Goal: Information Seeking & Learning: Learn about a topic

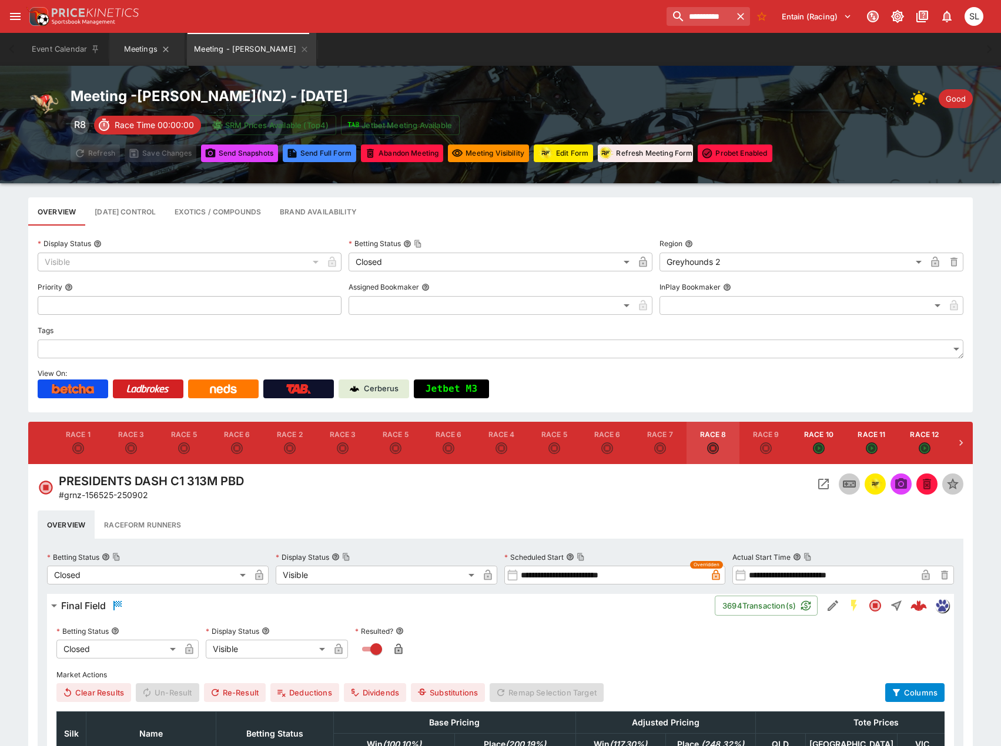
click at [145, 49] on button "Meetings" at bounding box center [146, 49] width 75 height 33
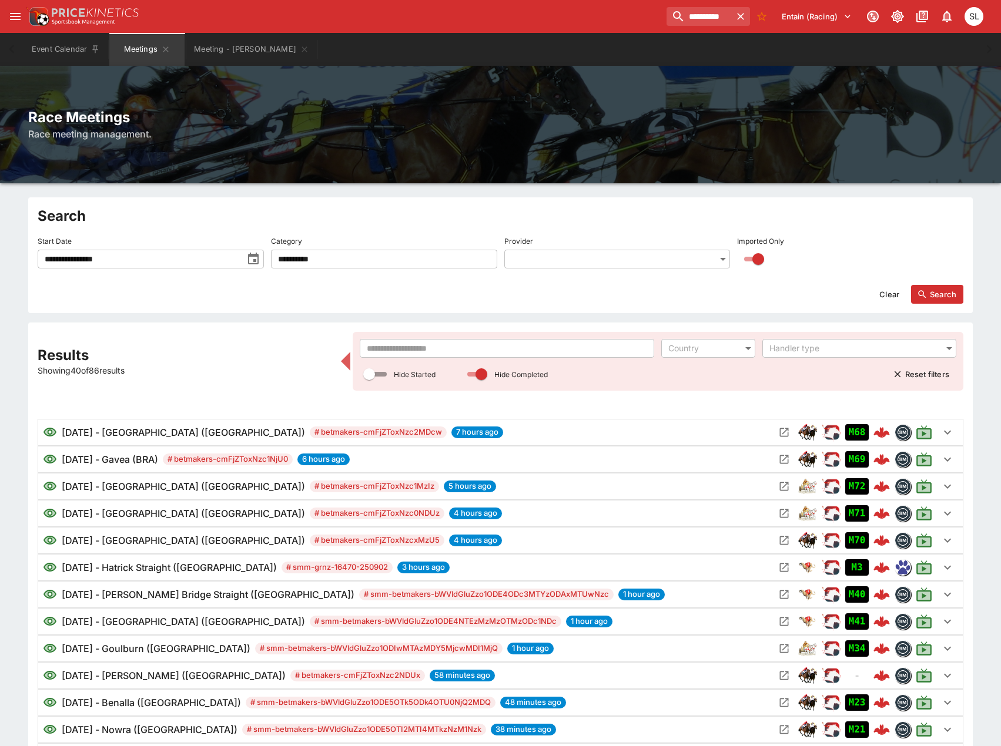
click at [189, 261] on input "**********" at bounding box center [140, 259] width 205 height 19
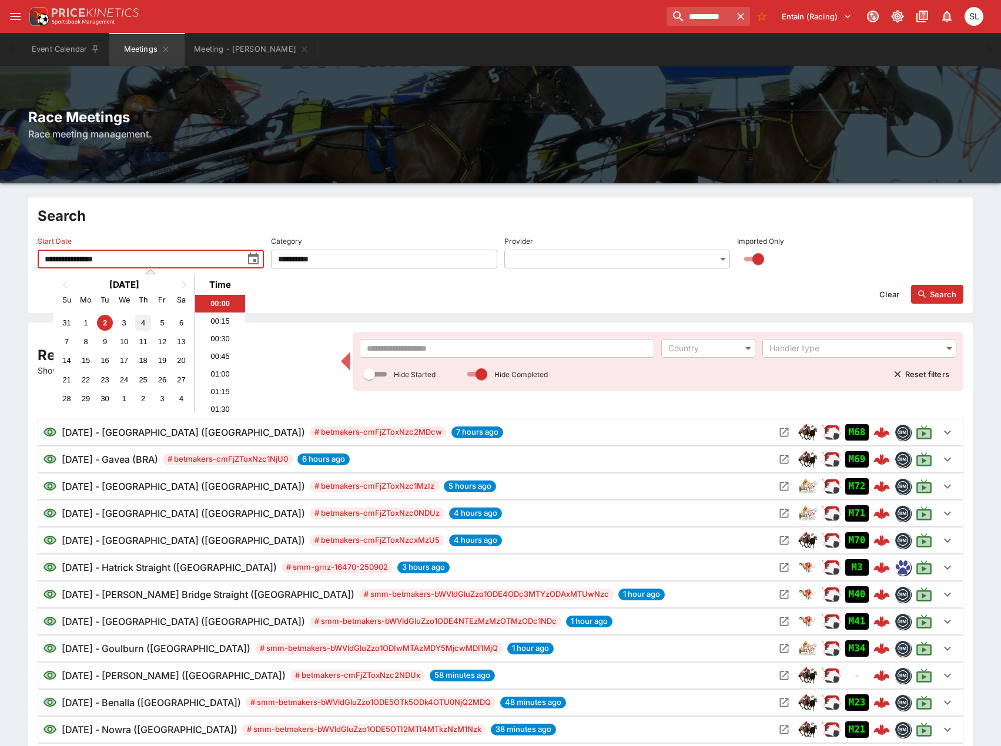
click at [144, 320] on div "4" at bounding box center [143, 323] width 16 height 16
type input "**********"
click at [454, 350] on input "text" at bounding box center [507, 348] width 295 height 19
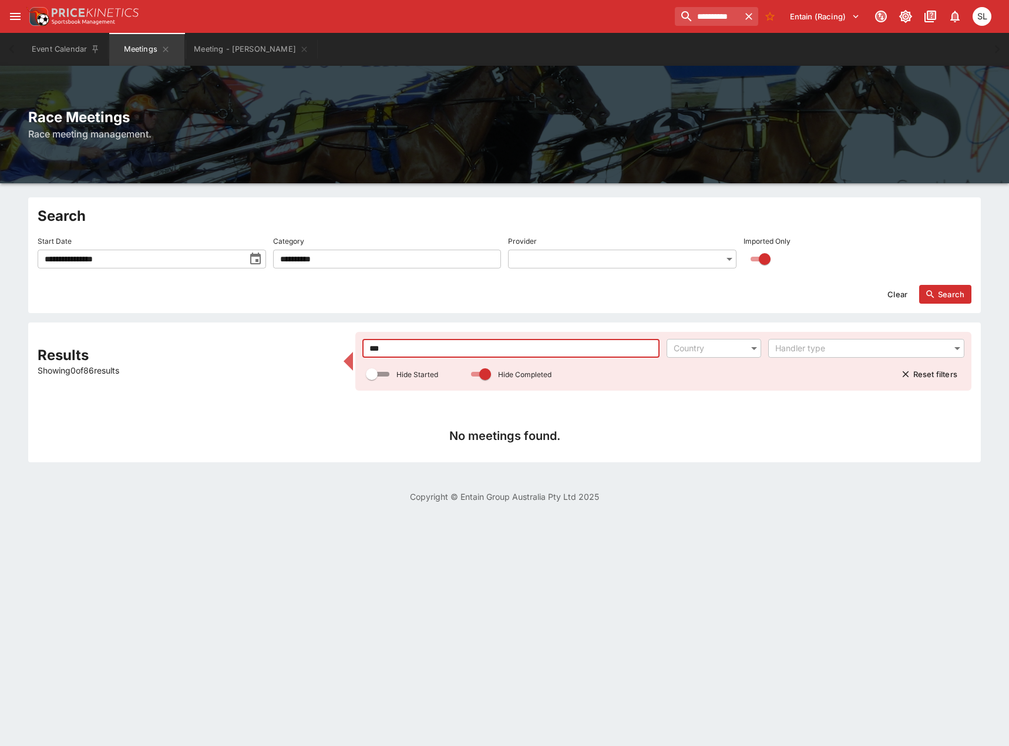
type input "***"
click at [965, 294] on button "Search" at bounding box center [945, 294] width 52 height 19
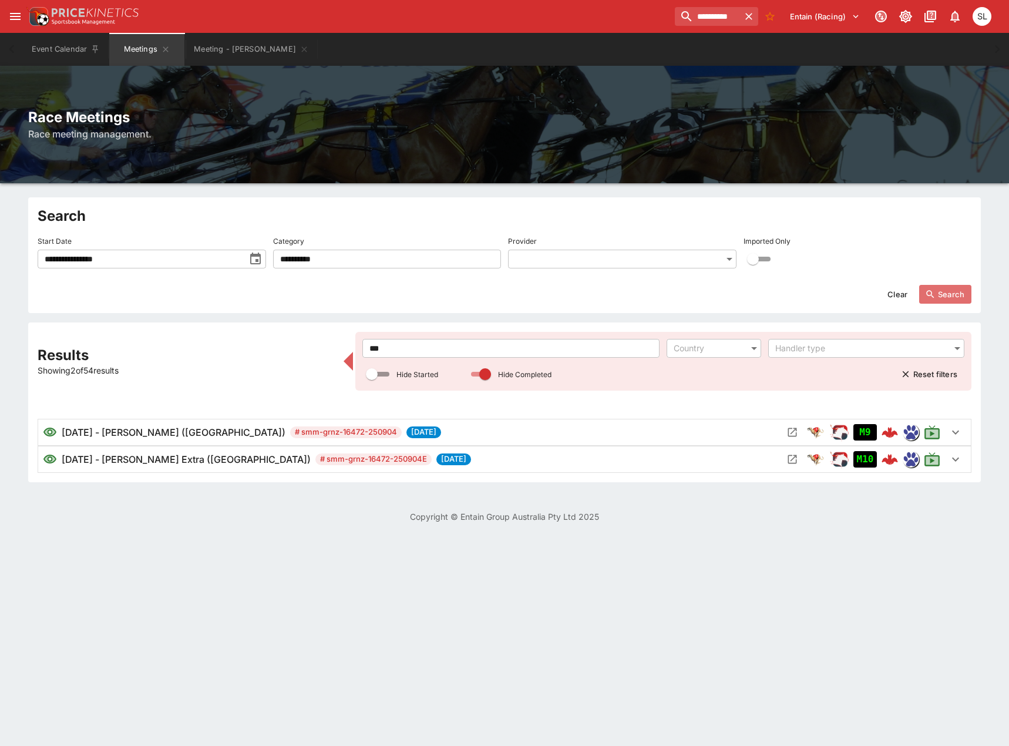
click at [952, 297] on button "Search" at bounding box center [945, 294] width 52 height 19
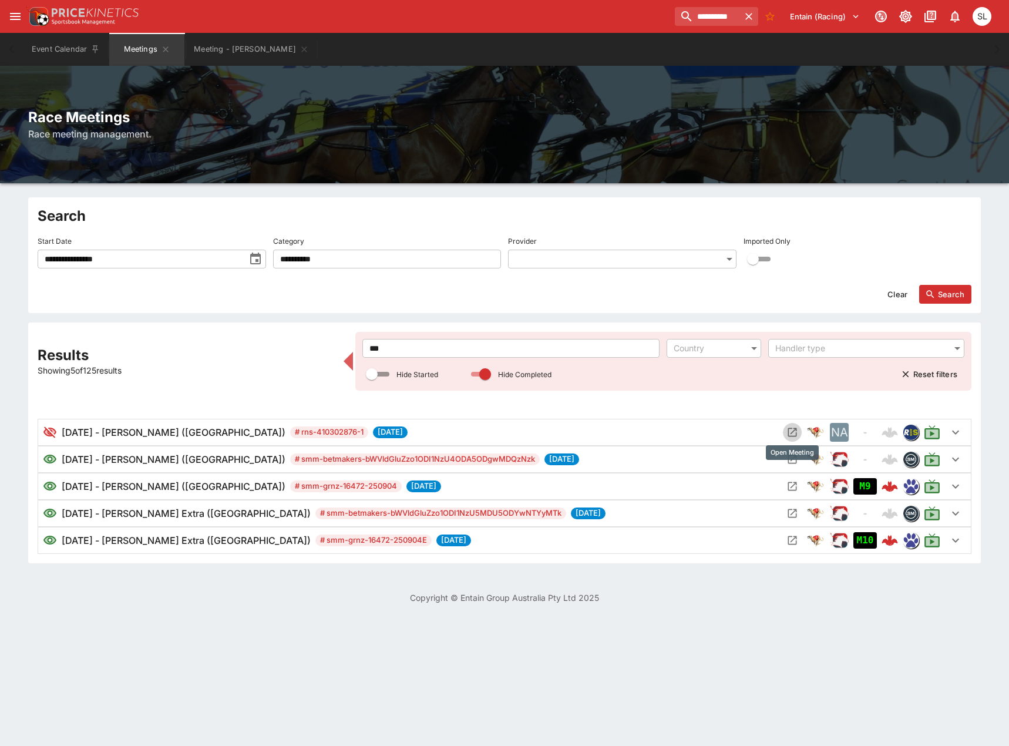
click at [794, 433] on icon "Open Meeting" at bounding box center [793, 433] width 12 height 12
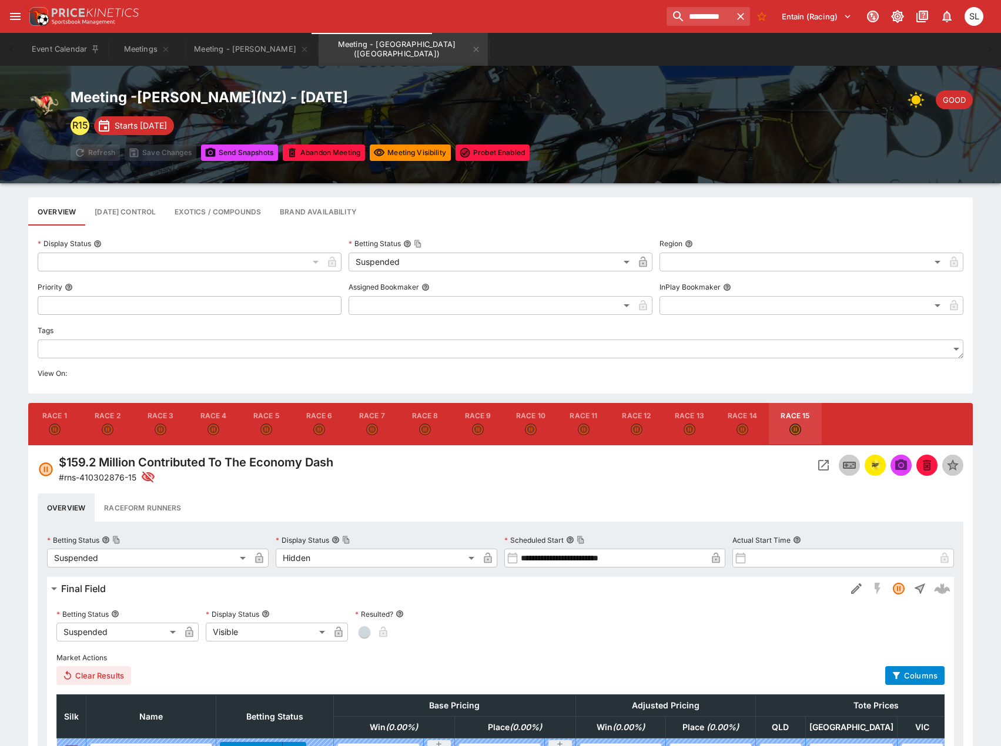
click at [210, 422] on button "Race 4" at bounding box center [213, 424] width 53 height 42
click at [163, 422] on button "Race 3" at bounding box center [160, 424] width 53 height 42
type input "**********"
click at [823, 467] on icon "Open Event" at bounding box center [823, 465] width 11 height 11
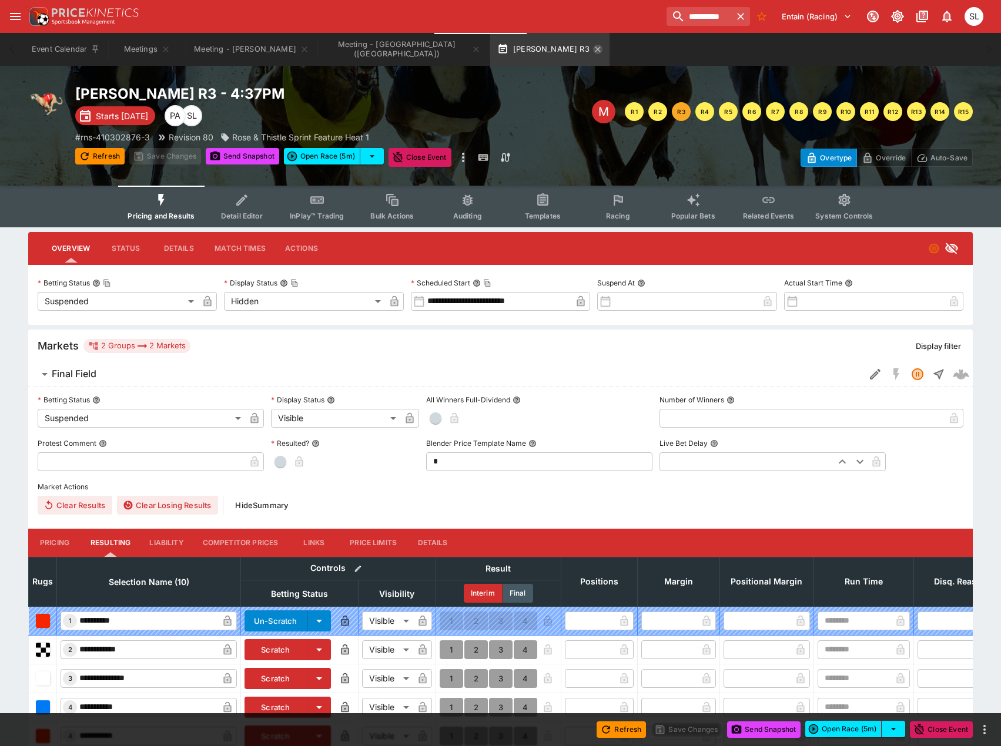
click at [593, 52] on icon "button" at bounding box center [597, 49] width 9 height 9
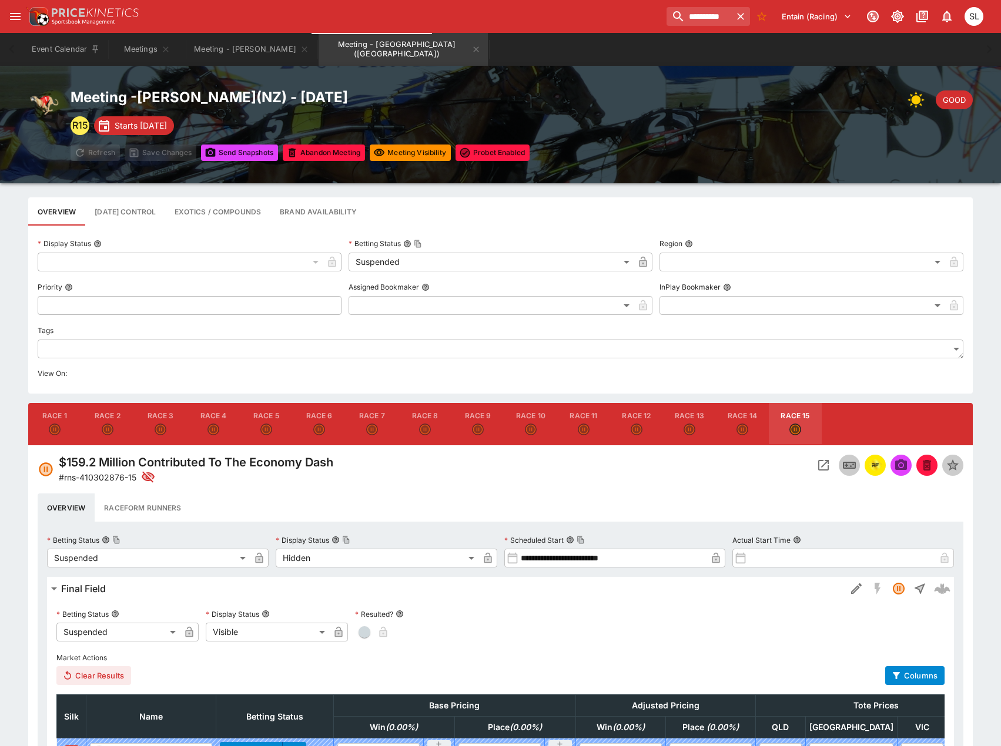
click at [818, 464] on icon "Open Event" at bounding box center [823, 465] width 11 height 11
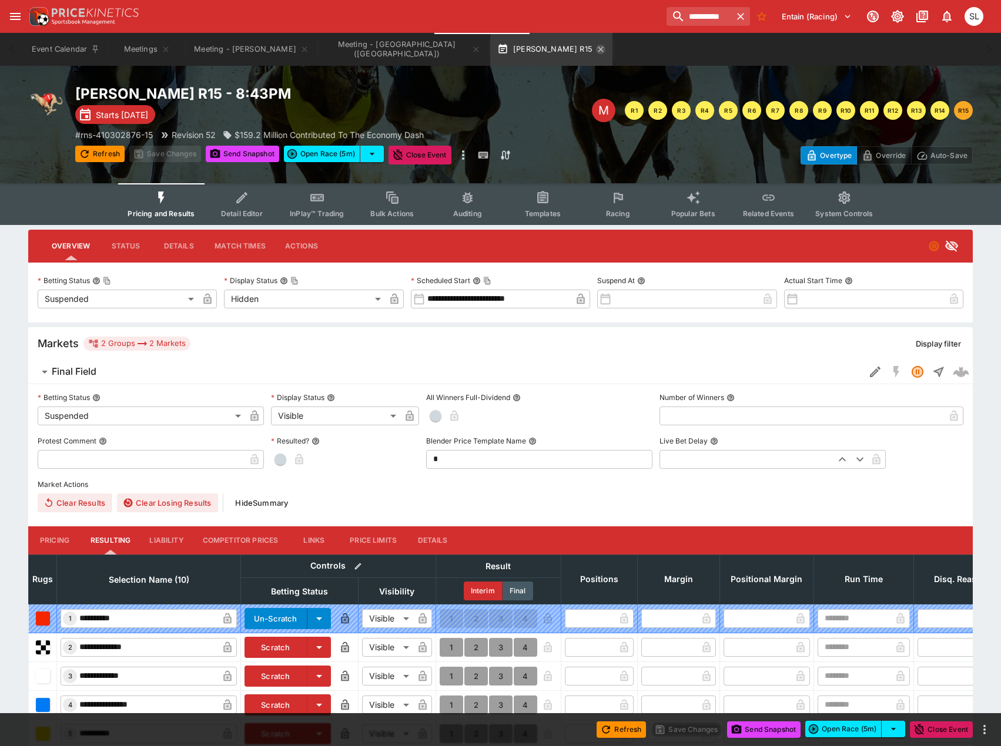
click at [596, 46] on icon "button" at bounding box center [600, 49] width 9 height 9
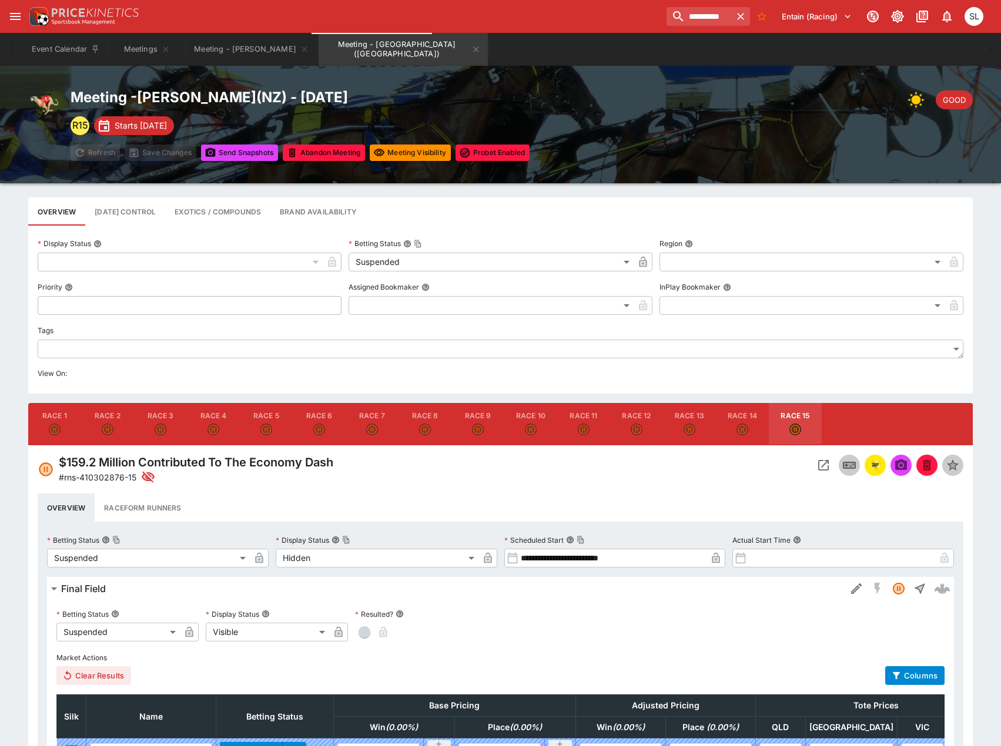
click at [163, 425] on icon "Suspended" at bounding box center [161, 430] width 12 height 12
type input "**********"
click at [817, 464] on icon "Open Event" at bounding box center [823, 465] width 14 height 14
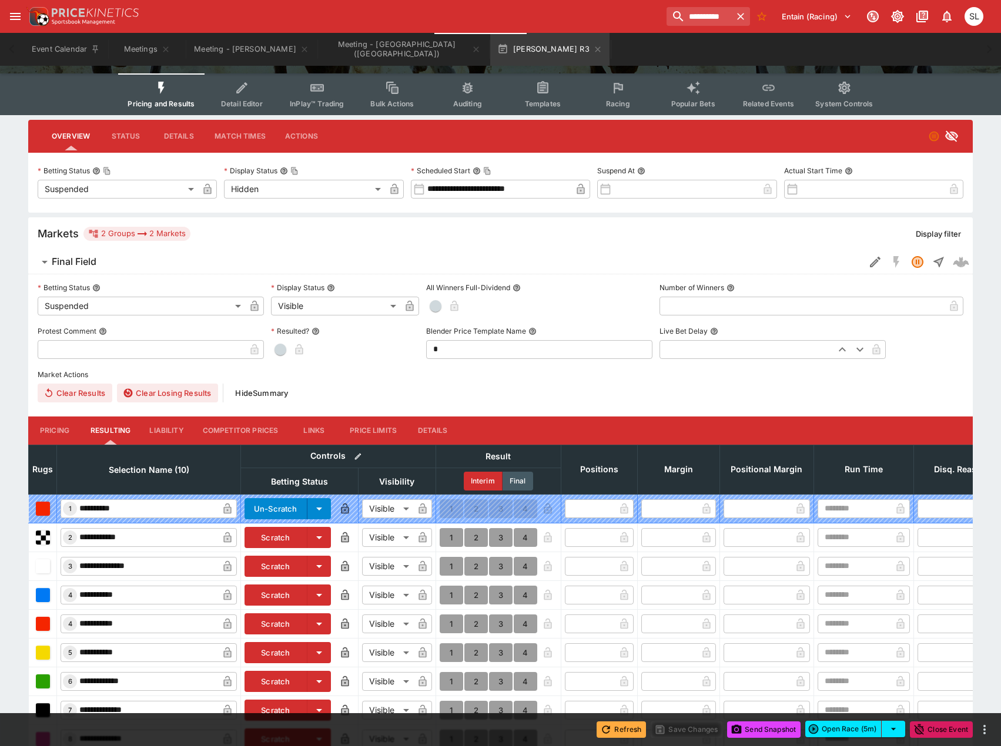
scroll to position [118, 0]
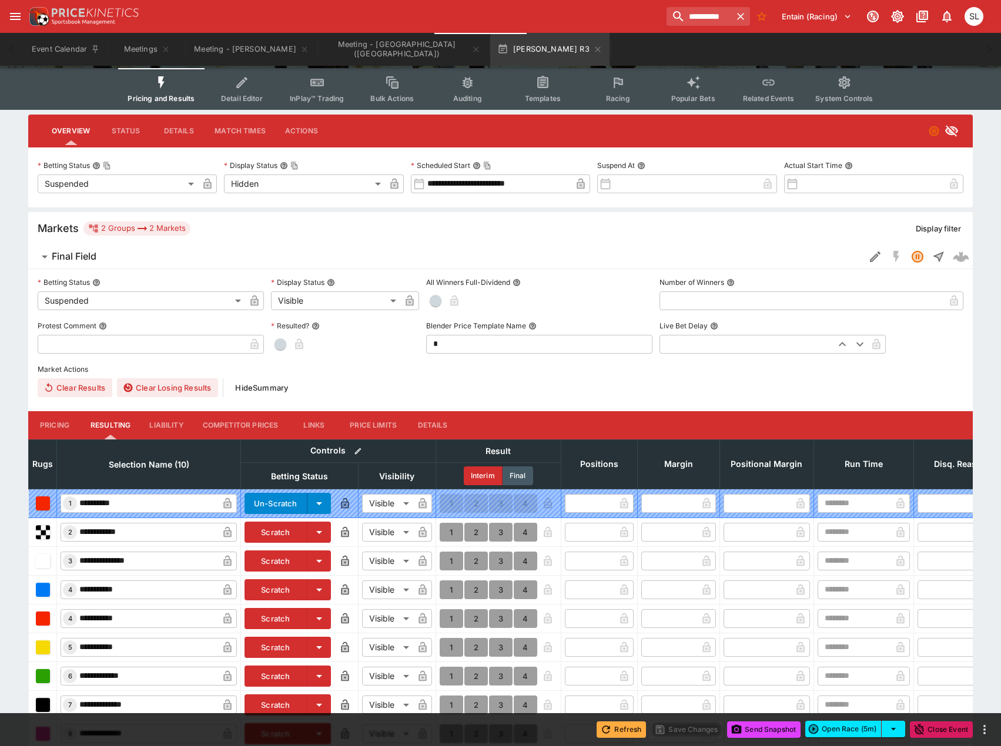
click at [620, 732] on button "Refresh" at bounding box center [620, 729] width 49 height 16
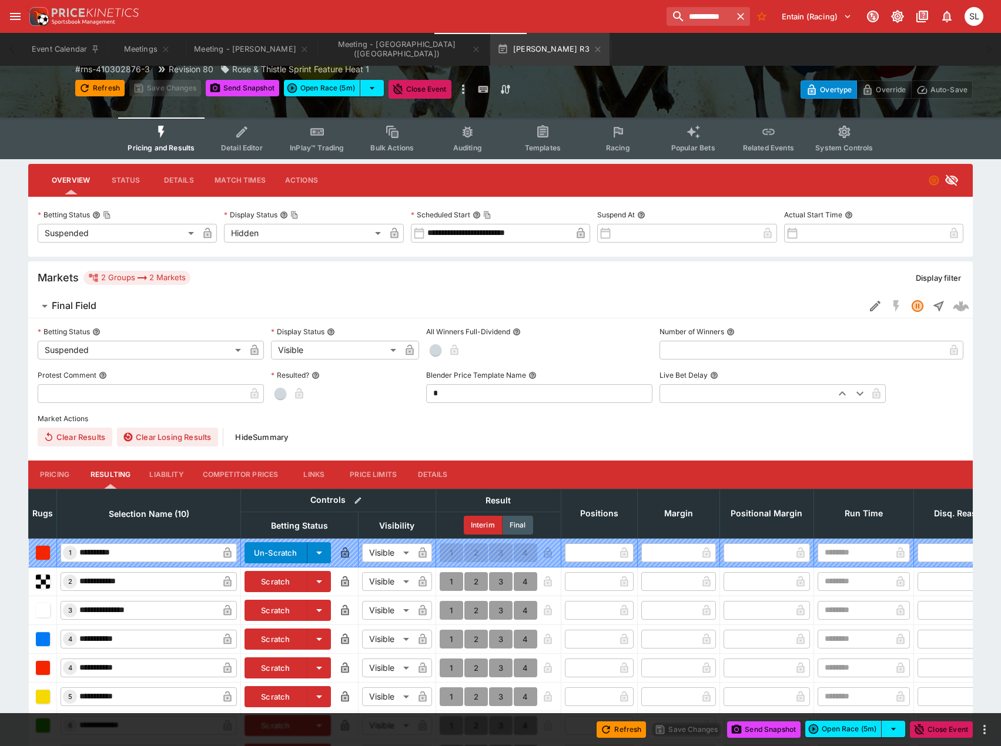
scroll to position [0, 0]
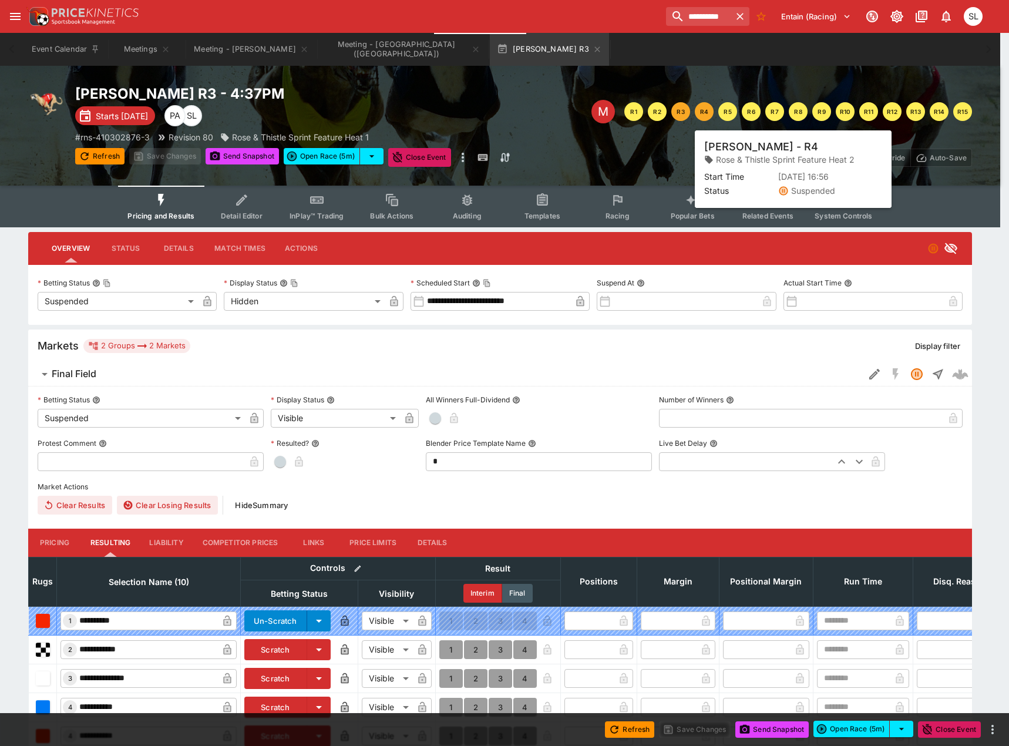
click at [706, 109] on button "R4" at bounding box center [704, 111] width 19 height 19
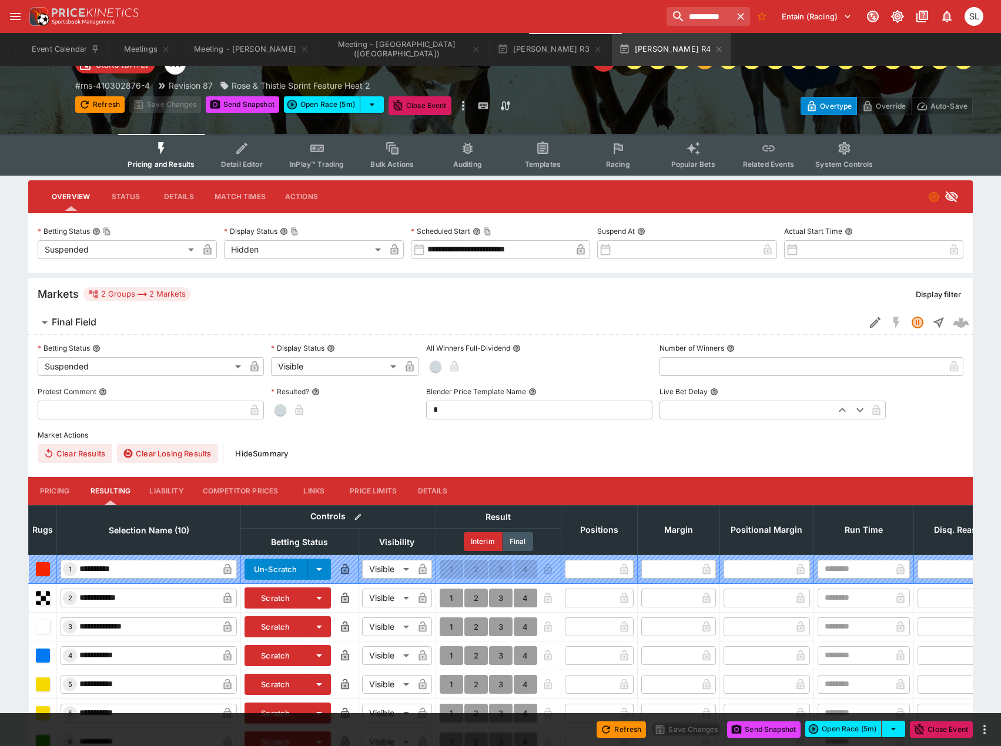
scroll to position [32, 0]
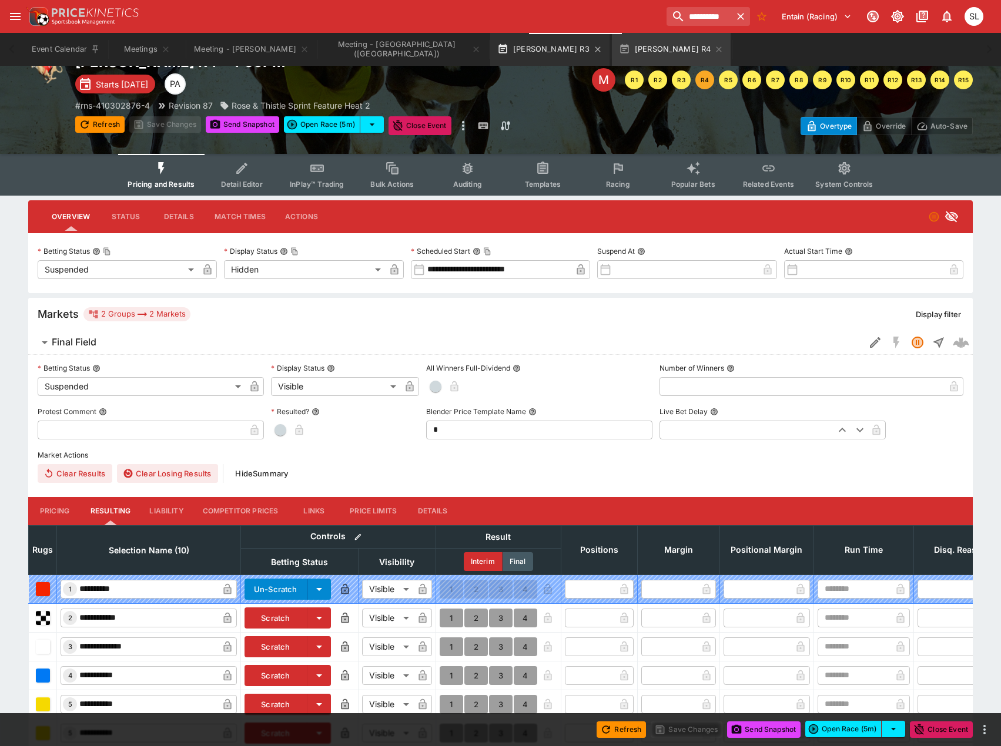
click at [496, 55] on button "[PERSON_NAME] R3" at bounding box center [549, 49] width 119 height 33
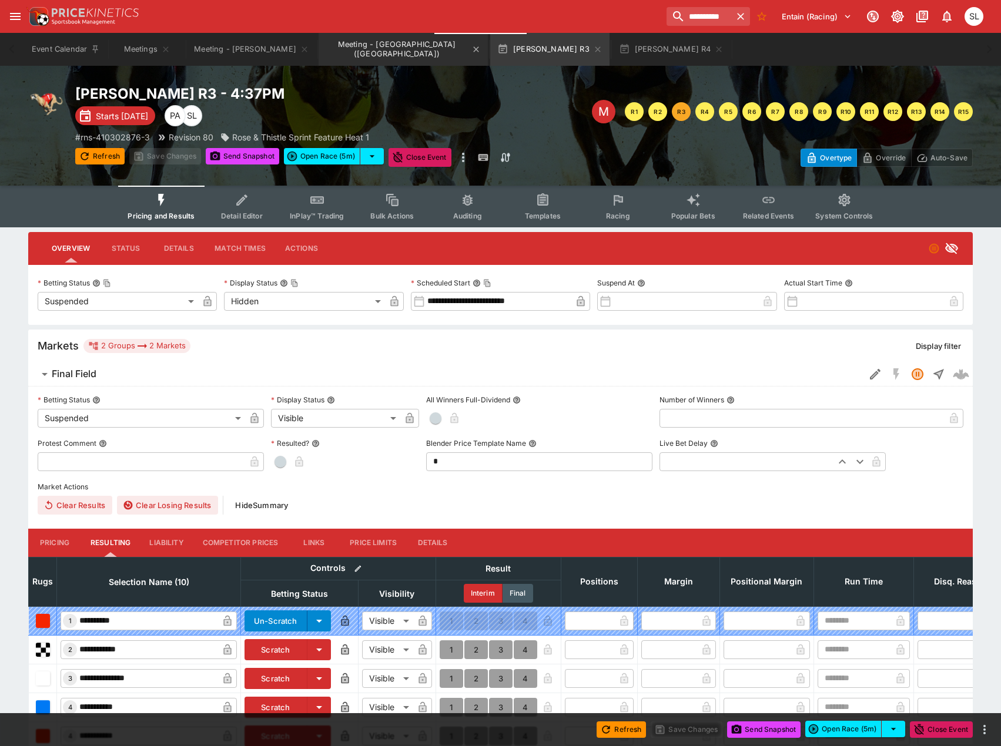
click at [368, 53] on button "Meeting - [GEOGRAPHIC_DATA] ([GEOGRAPHIC_DATA])" at bounding box center [402, 49] width 169 height 33
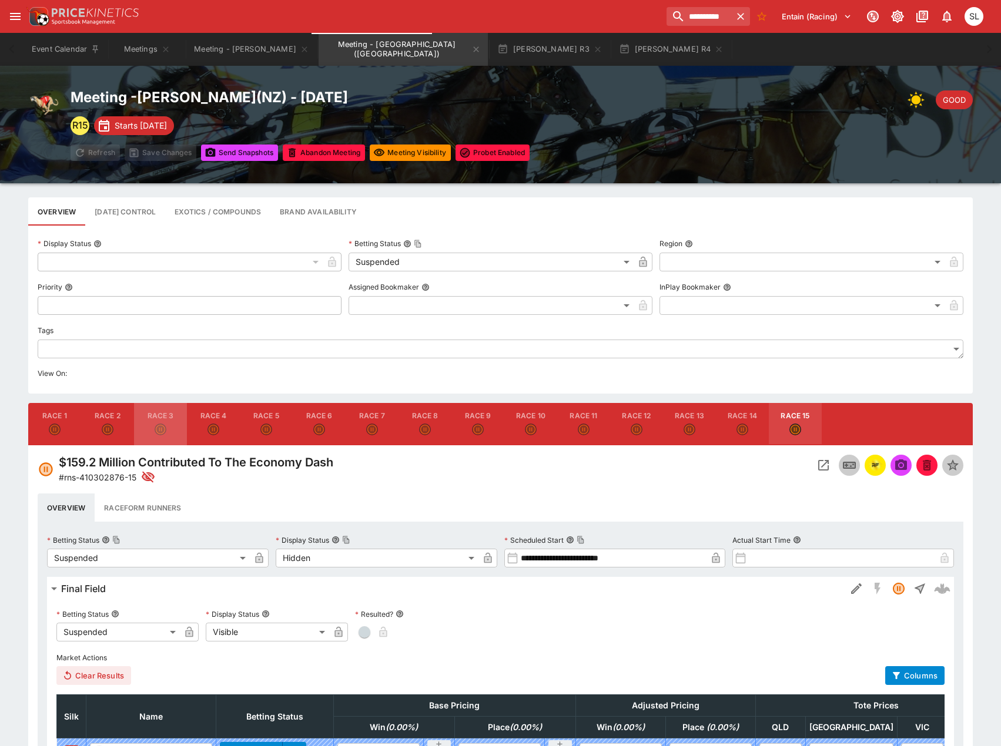
click at [165, 421] on button "Race 3" at bounding box center [160, 424] width 53 height 42
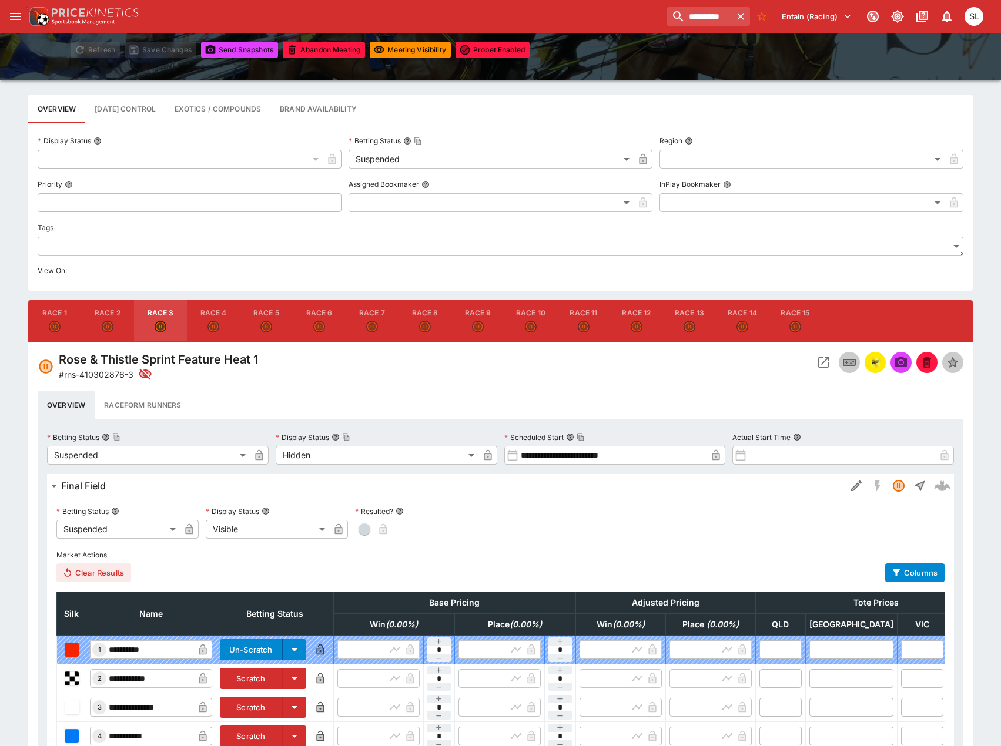
scroll to position [59, 0]
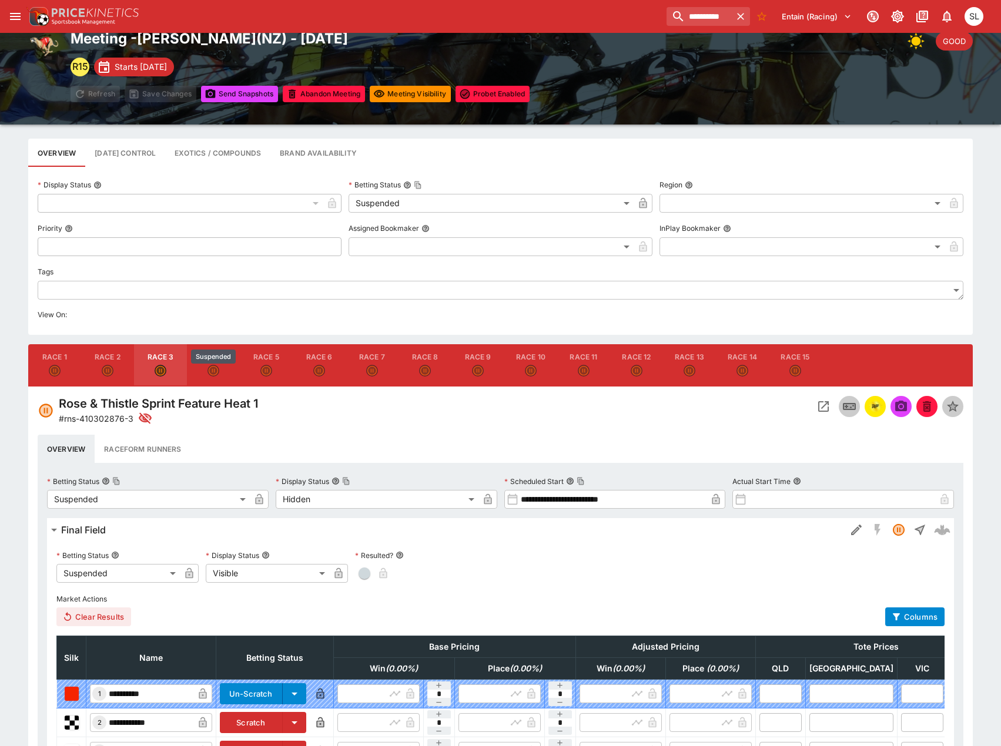
click at [213, 360] on div "Suspended" at bounding box center [213, 357] width 45 height 15
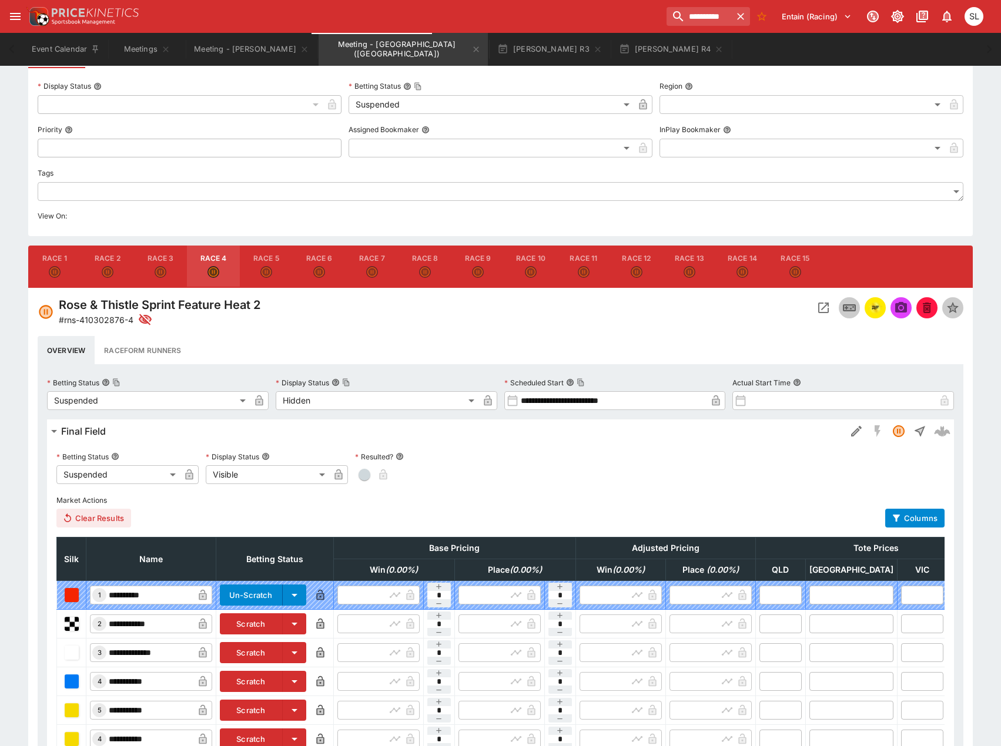
scroll to position [0, 0]
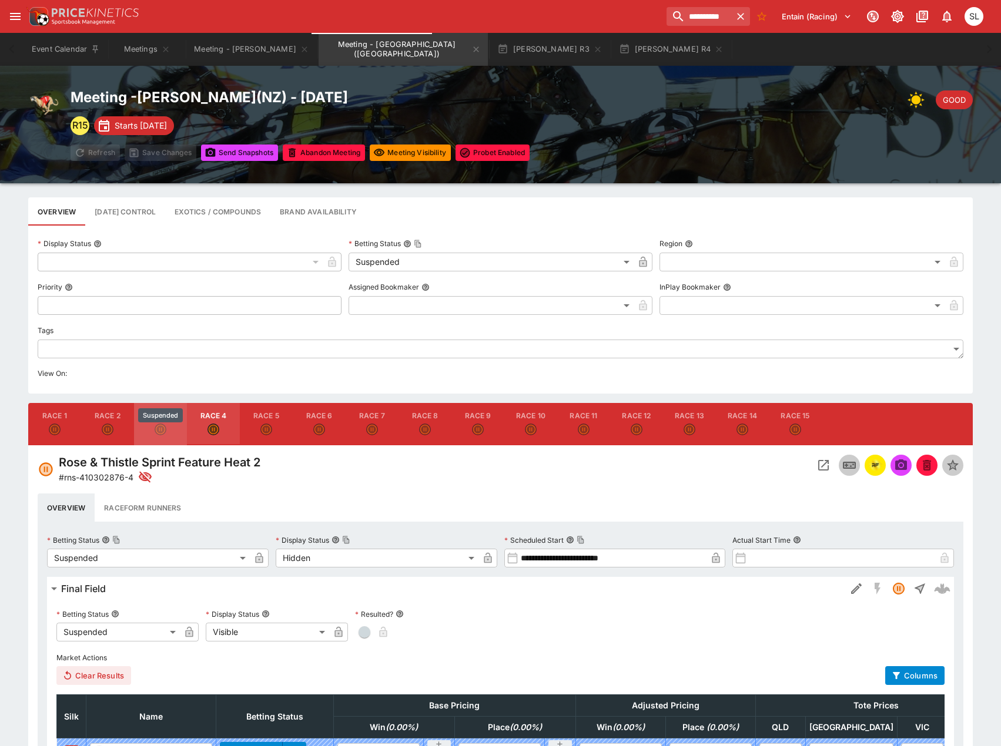
click at [161, 431] on icon "Suspended" at bounding box center [161, 430] width 12 height 12
type input "**********"
click at [612, 51] on button "[PERSON_NAME] R4" at bounding box center [671, 49] width 119 height 33
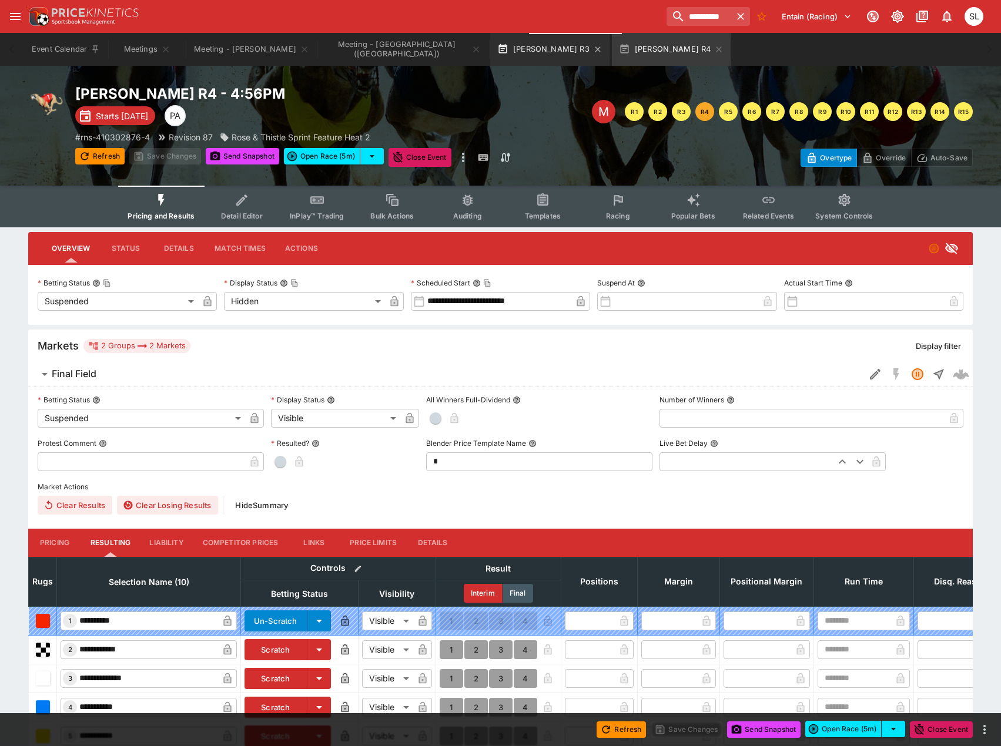
click at [490, 55] on button "[PERSON_NAME] R3" at bounding box center [549, 49] width 119 height 33
click at [380, 48] on button "Meeting - [GEOGRAPHIC_DATA] ([GEOGRAPHIC_DATA])" at bounding box center [402, 49] width 169 height 33
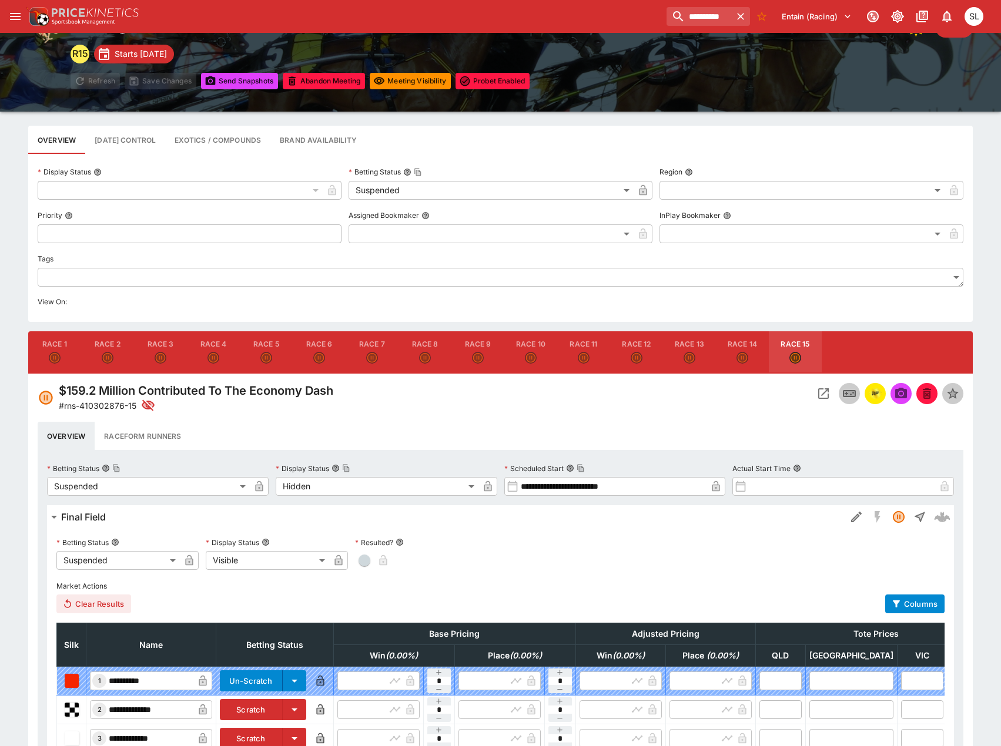
scroll to position [294, 0]
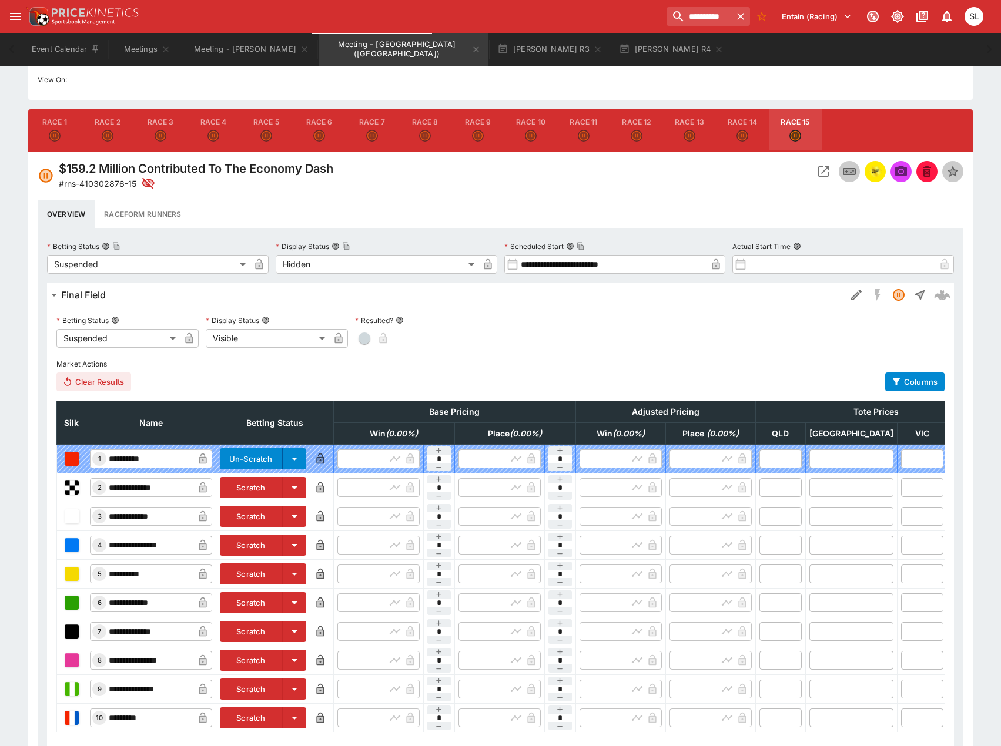
click at [160, 131] on icon "Suspended" at bounding box center [161, 136] width 10 height 10
type input "**********"
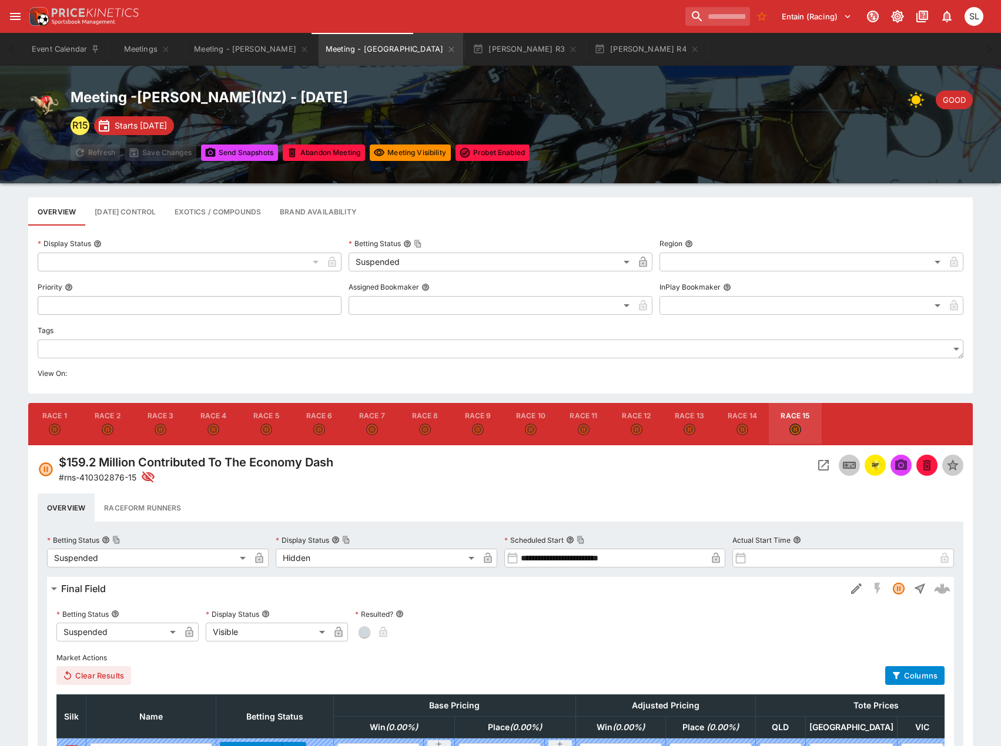
click at [207, 429] on icon "Suspended" at bounding box center [213, 430] width 12 height 12
type input "**********"
click at [874, 464] on img "racingform" at bounding box center [875, 465] width 14 height 13
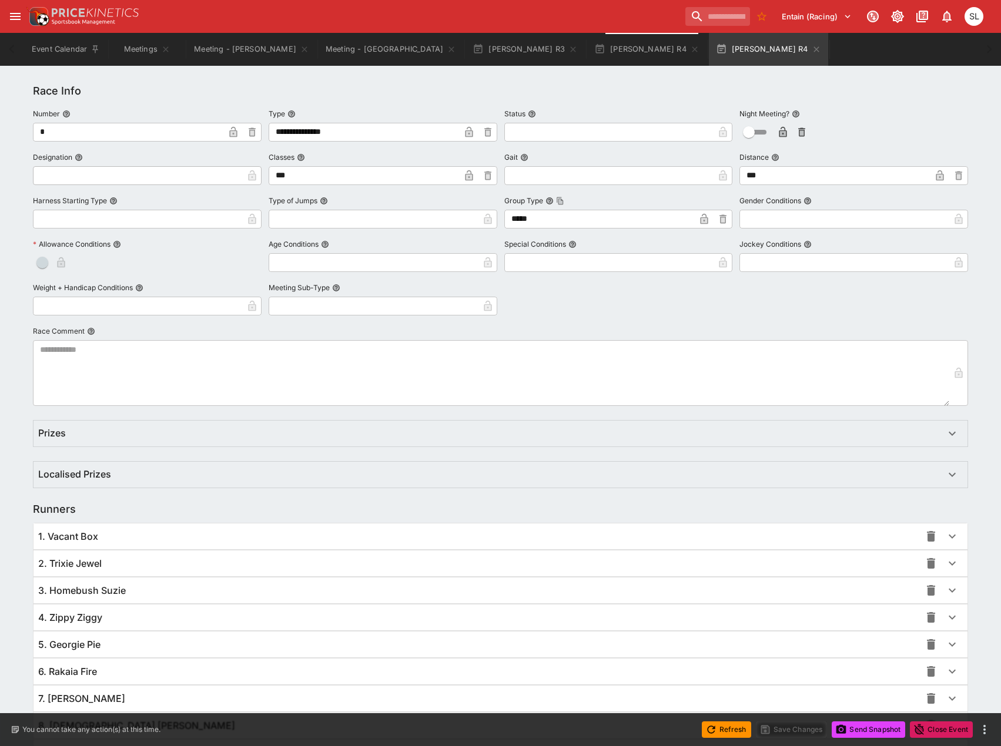
scroll to position [496, 0]
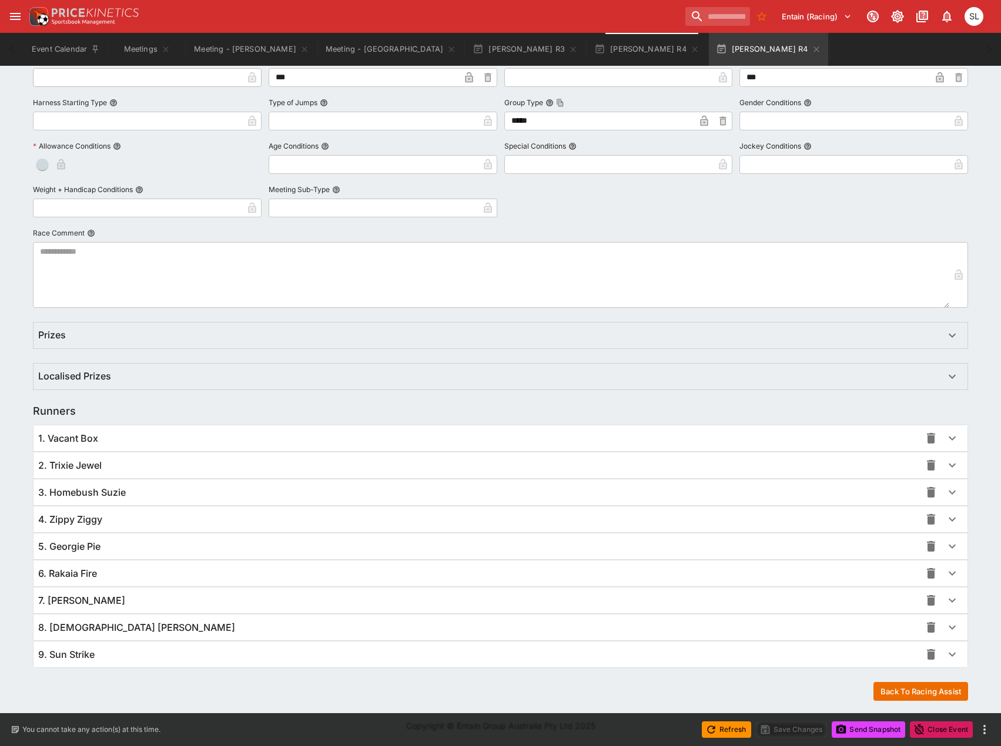
click at [155, 548] on div "5. Georgie Pie" at bounding box center [479, 547] width 882 height 12
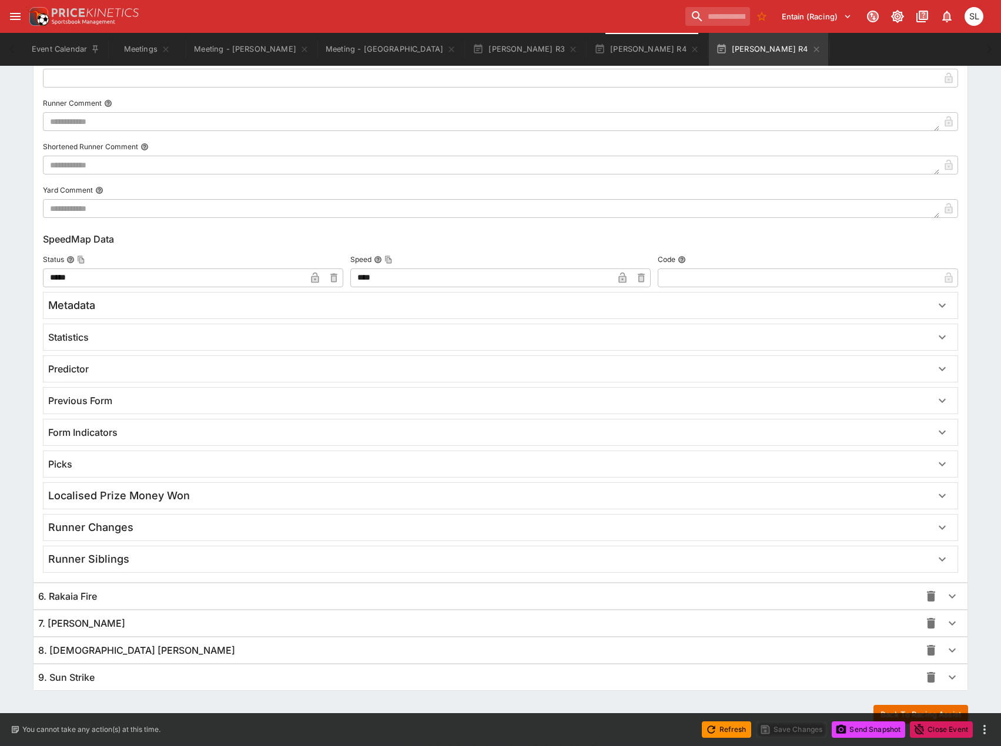
scroll to position [1603, 0]
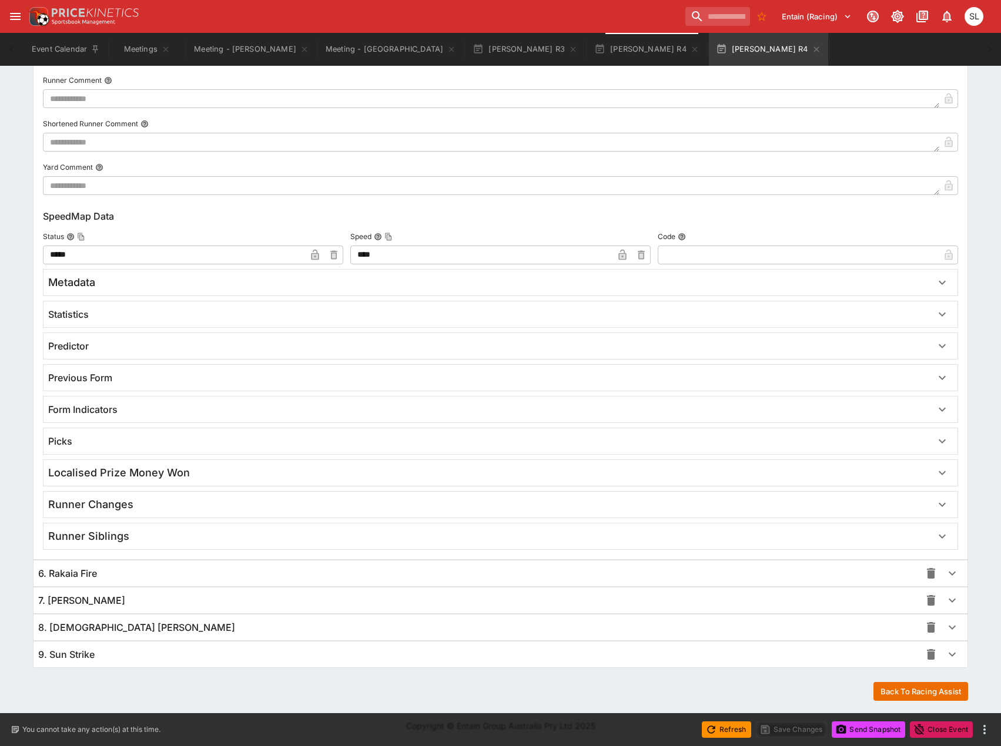
click at [165, 378] on div "Previous Form" at bounding box center [489, 378] width 883 height 12
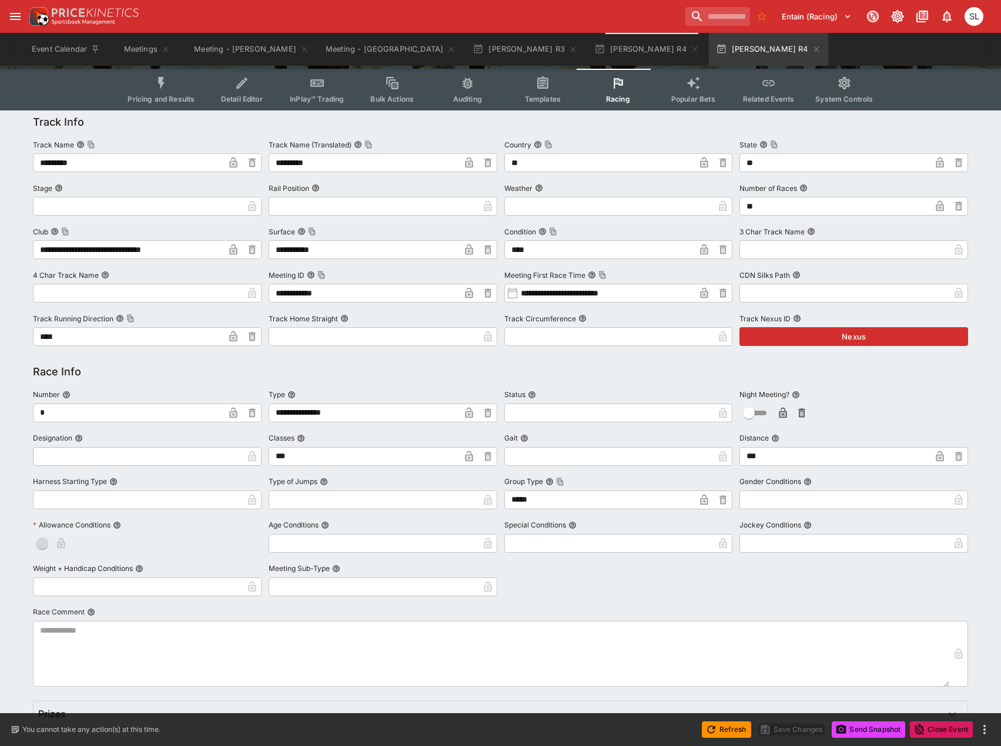
scroll to position [0, 0]
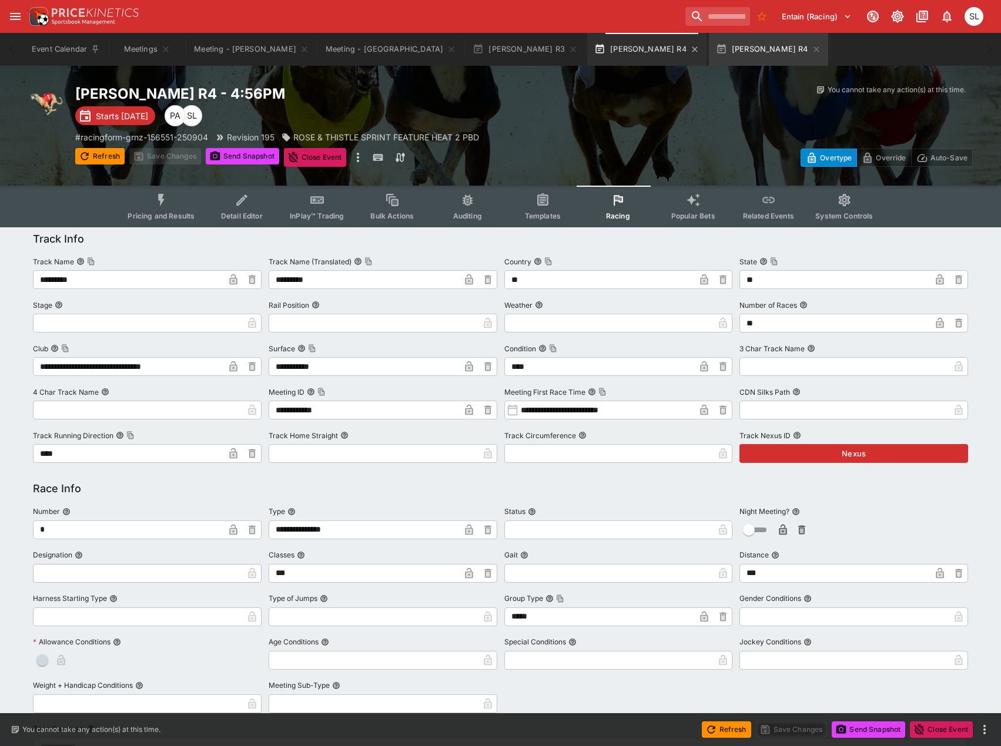
click at [587, 51] on button "[PERSON_NAME] R4" at bounding box center [646, 49] width 119 height 33
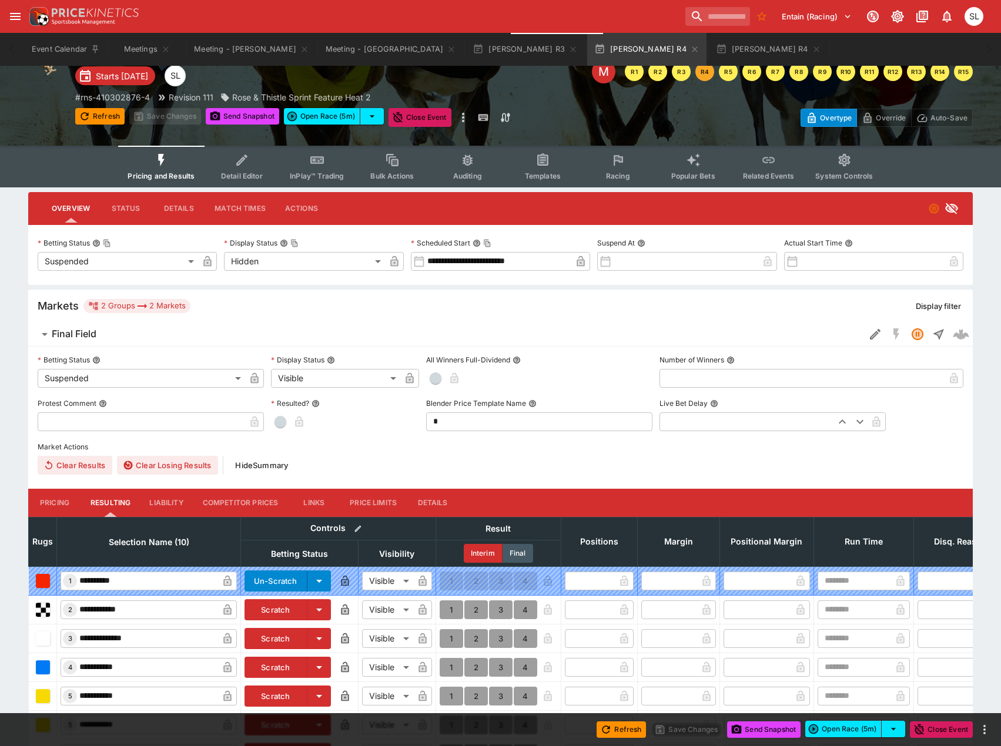
scroll to position [59, 0]
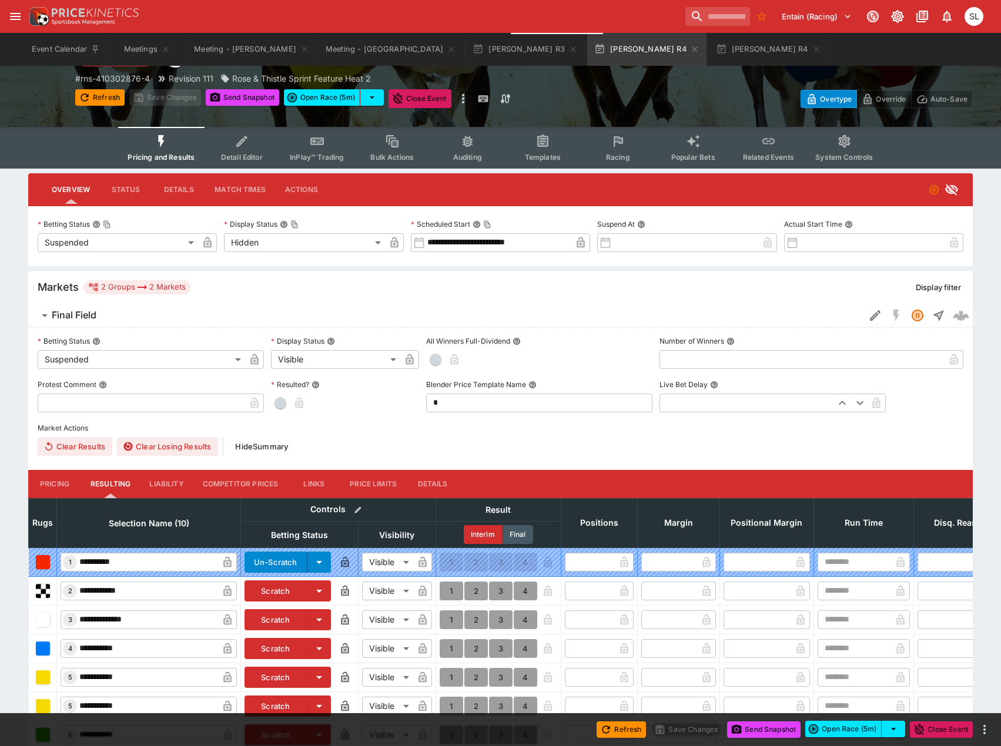
click at [613, 147] on icon "Event type filters" at bounding box center [617, 141] width 15 height 15
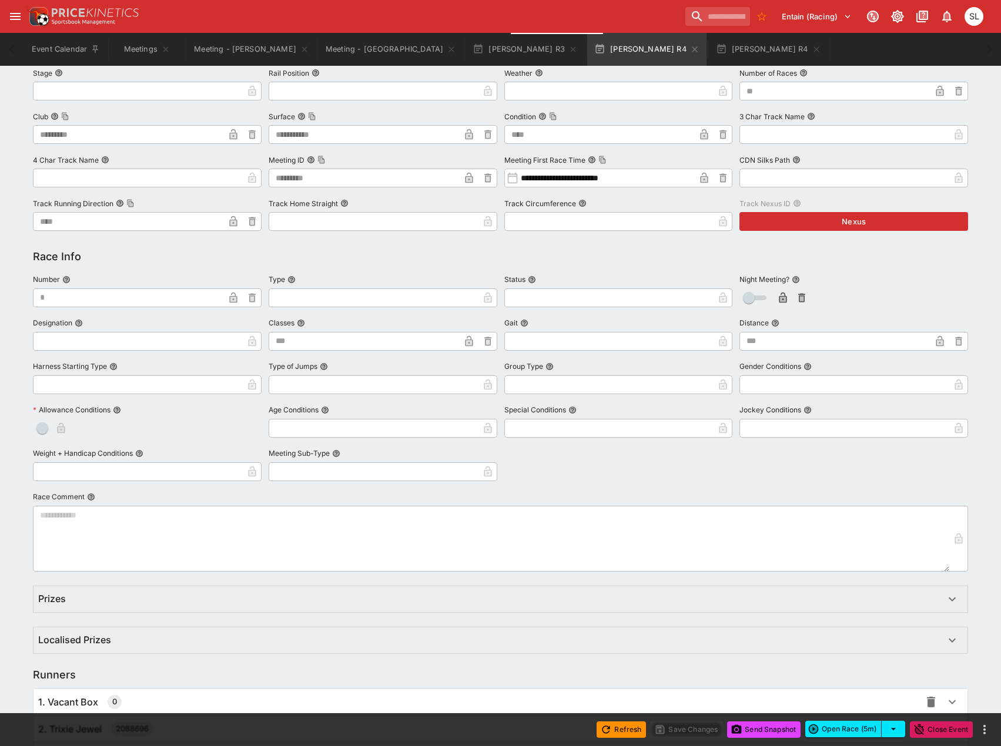
scroll to position [630, 0]
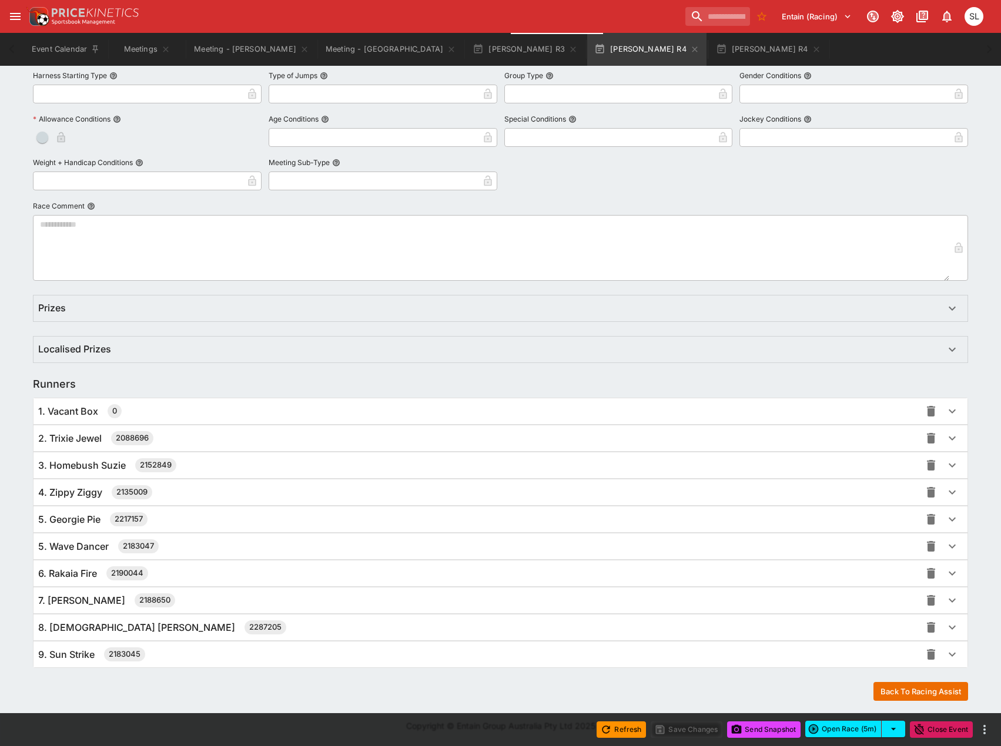
click at [202, 543] on div "5. Wave Dancer 2183047" at bounding box center [479, 546] width 882 height 14
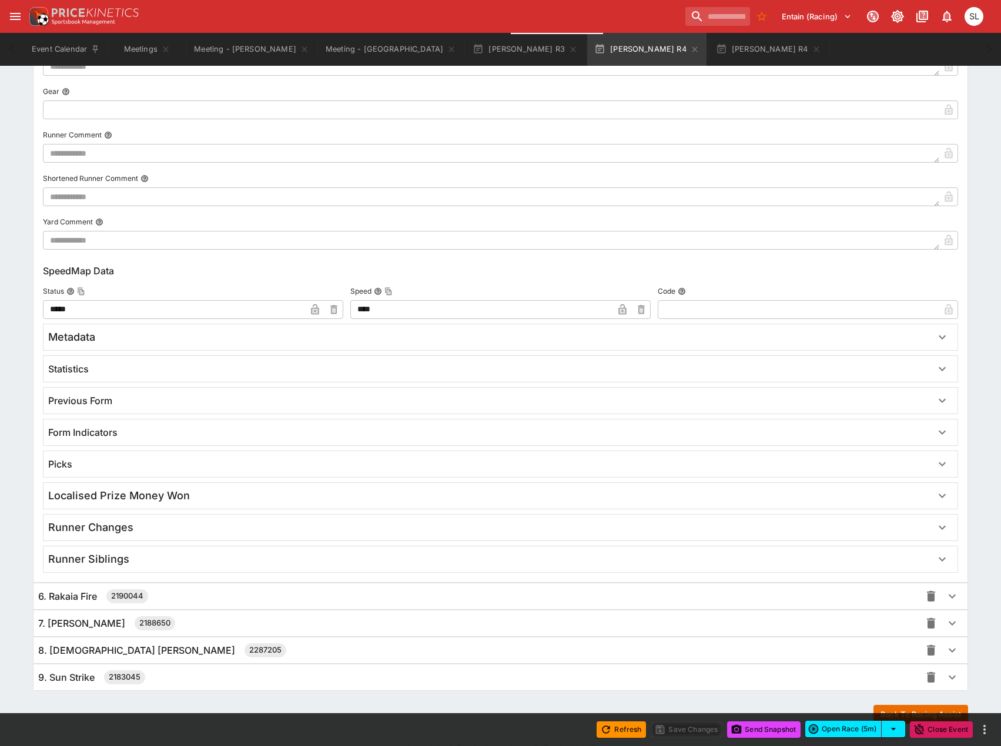
scroll to position [1687, 0]
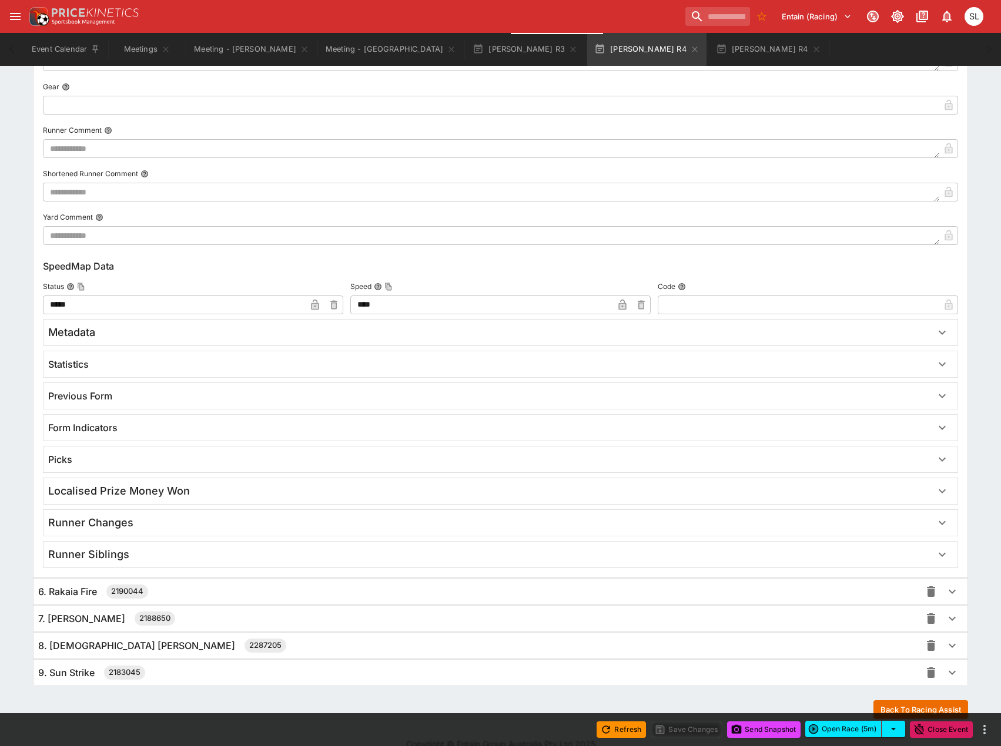
click at [246, 392] on div "Previous Form" at bounding box center [489, 396] width 883 height 12
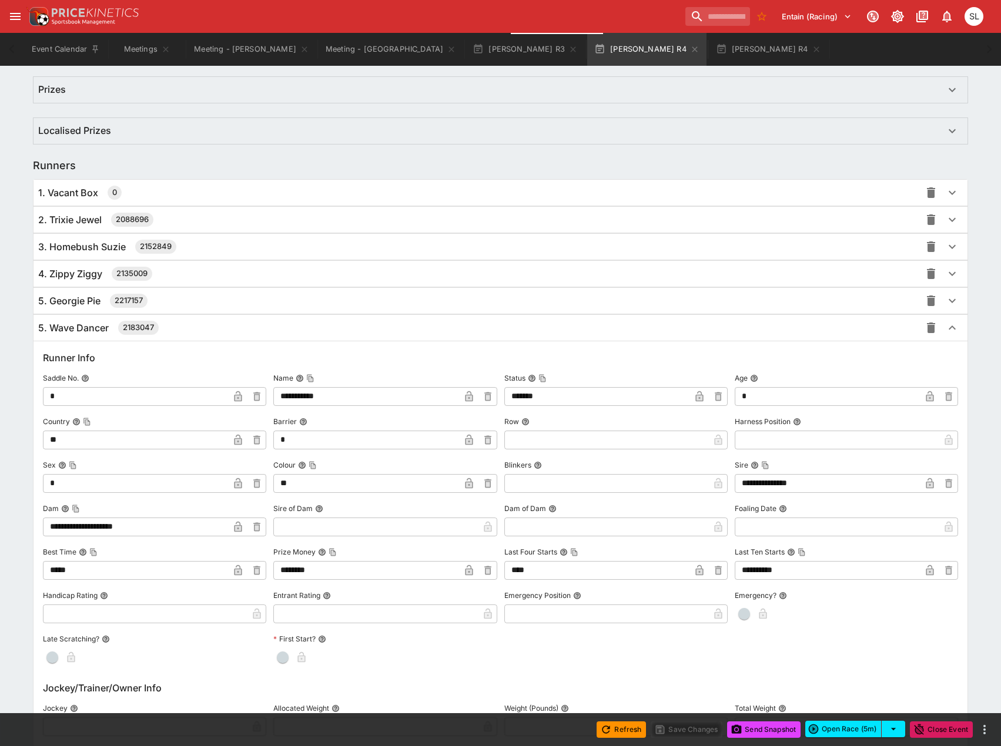
scroll to position [790, 0]
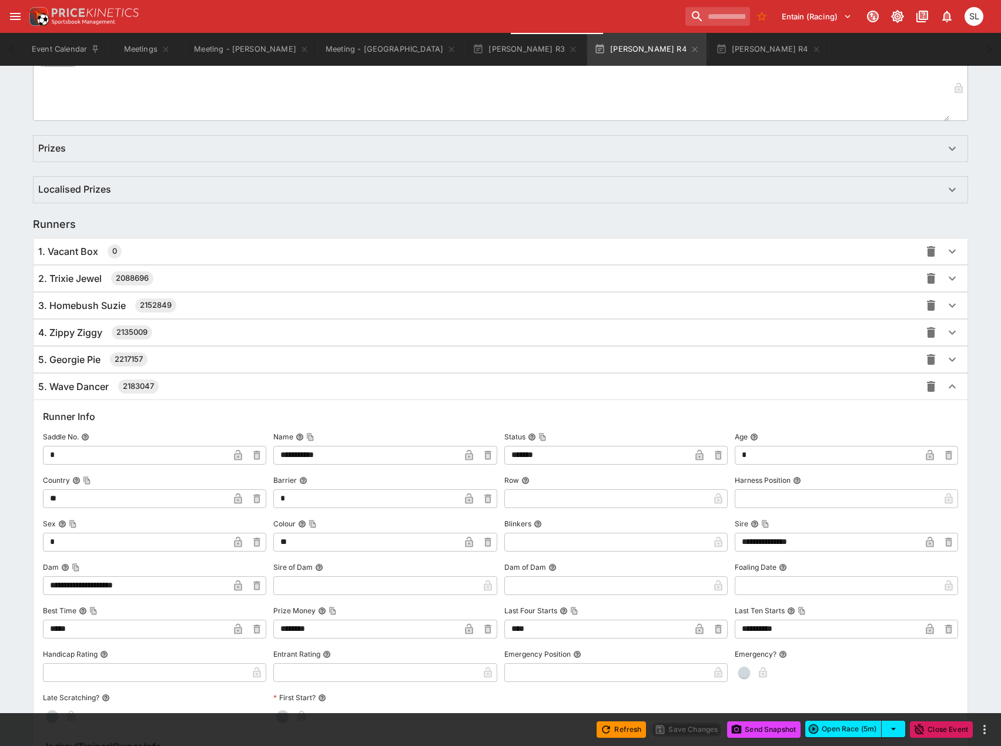
click at [193, 387] on div "5. Wave Dancer 2183047" at bounding box center [479, 387] width 882 height 14
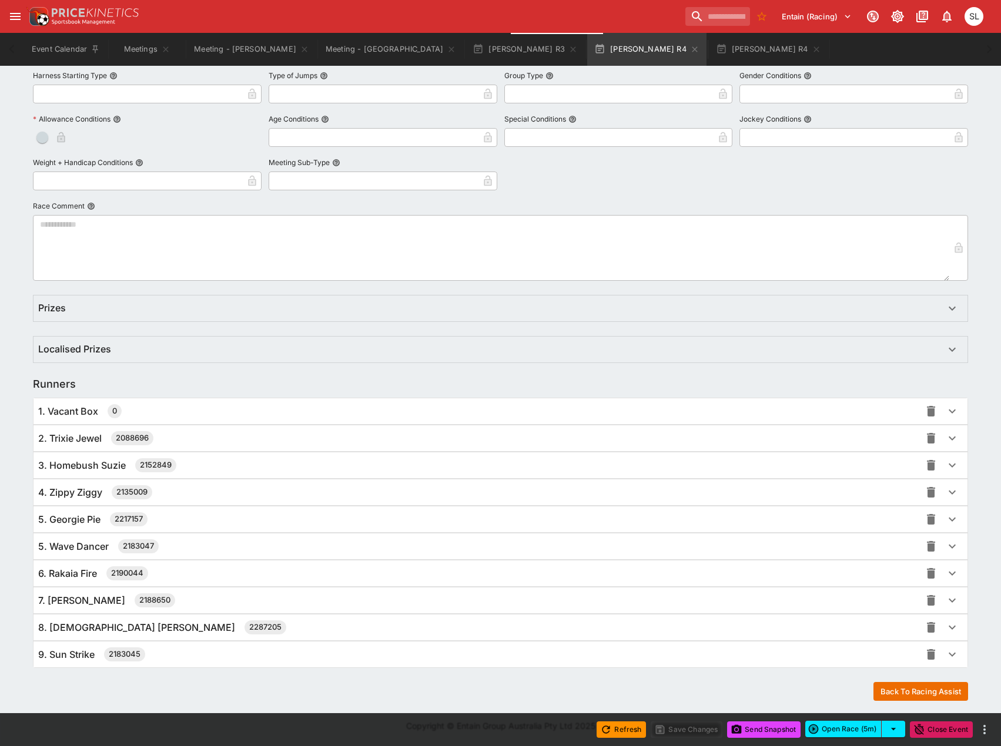
scroll to position [630, 0]
click at [177, 520] on div "5. Georgie Pie 2217157" at bounding box center [479, 519] width 882 height 14
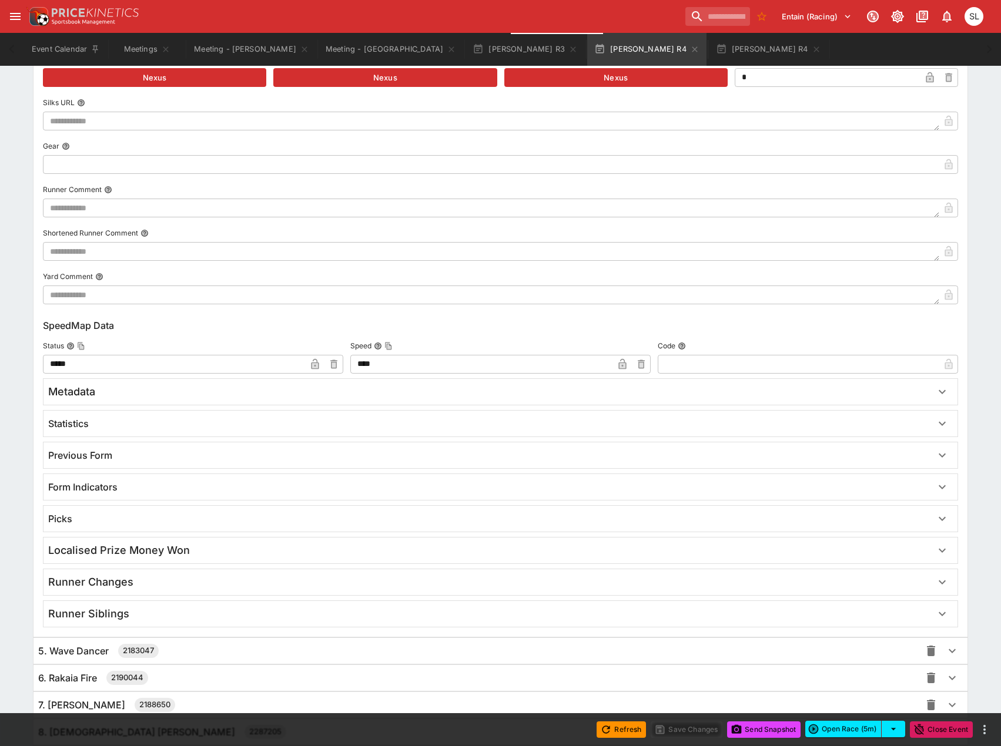
scroll to position [1529, 0]
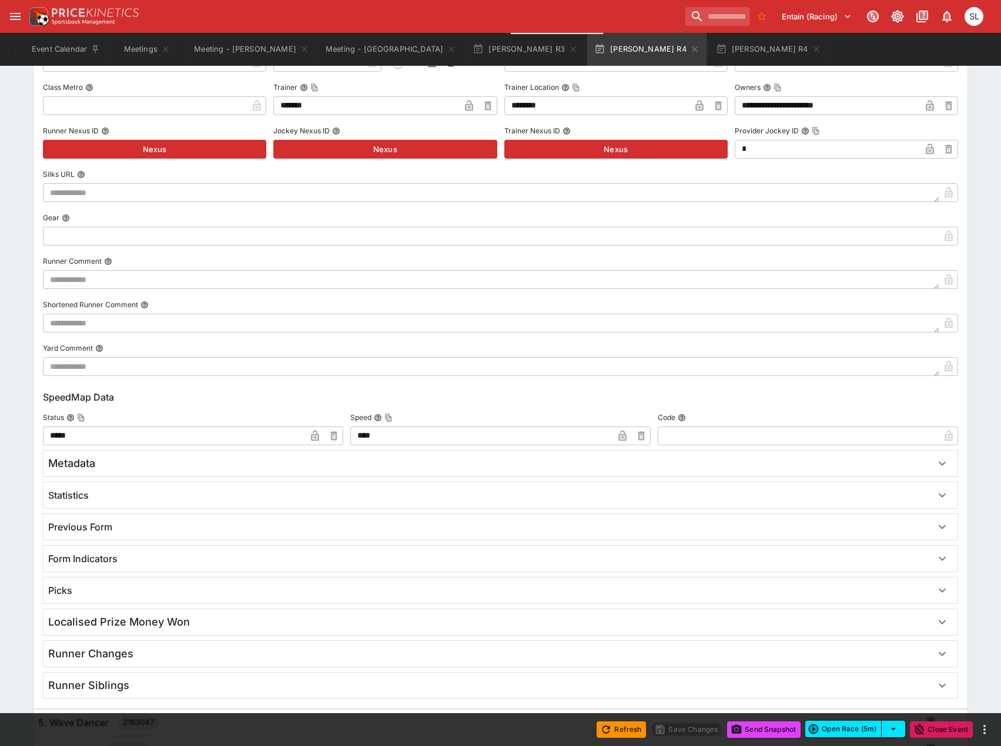
click at [179, 529] on div "Previous Form" at bounding box center [489, 527] width 883 height 12
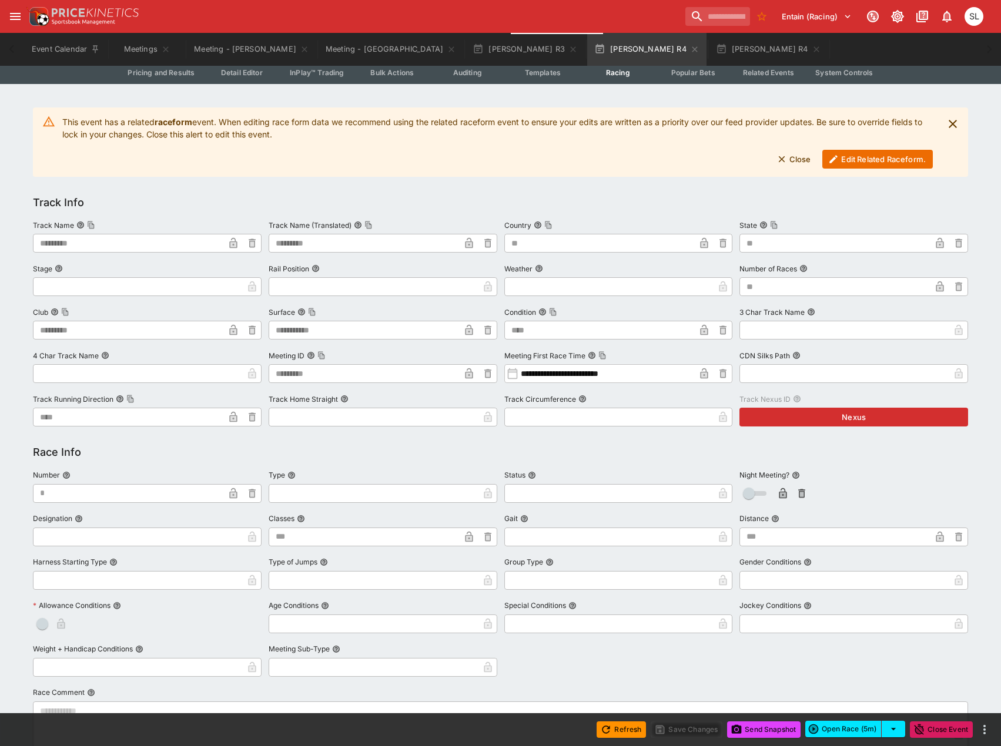
scroll to position [119, 0]
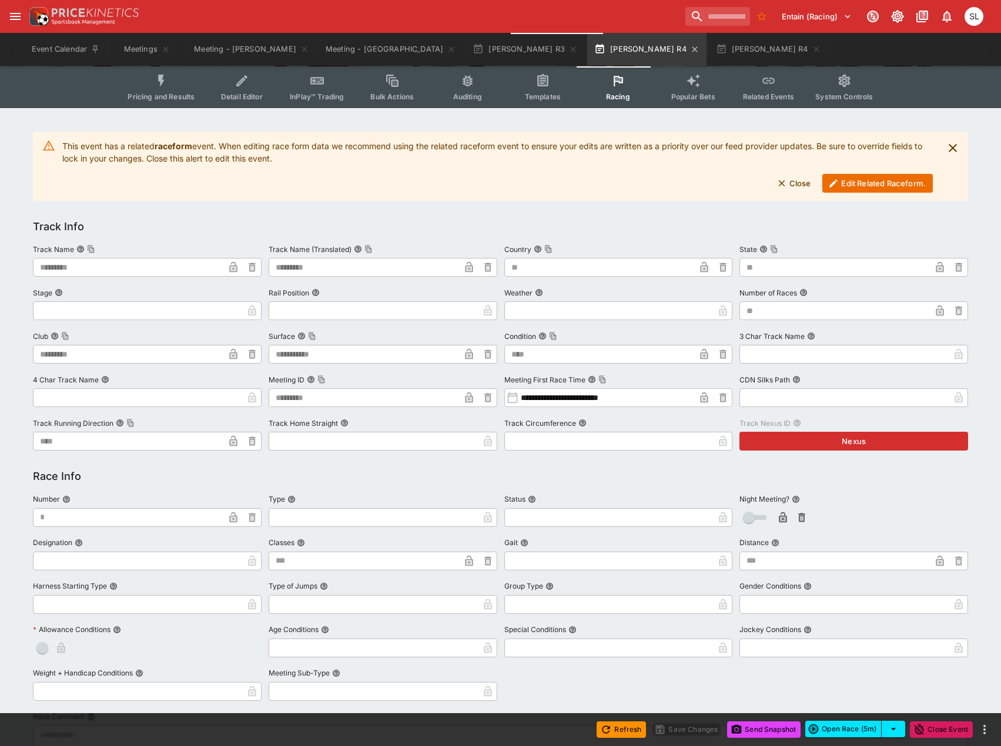
click at [589, 43] on button "[PERSON_NAME] R4" at bounding box center [646, 49] width 119 height 33
click at [467, 49] on button "[PERSON_NAME] R3" at bounding box center [524, 49] width 119 height 33
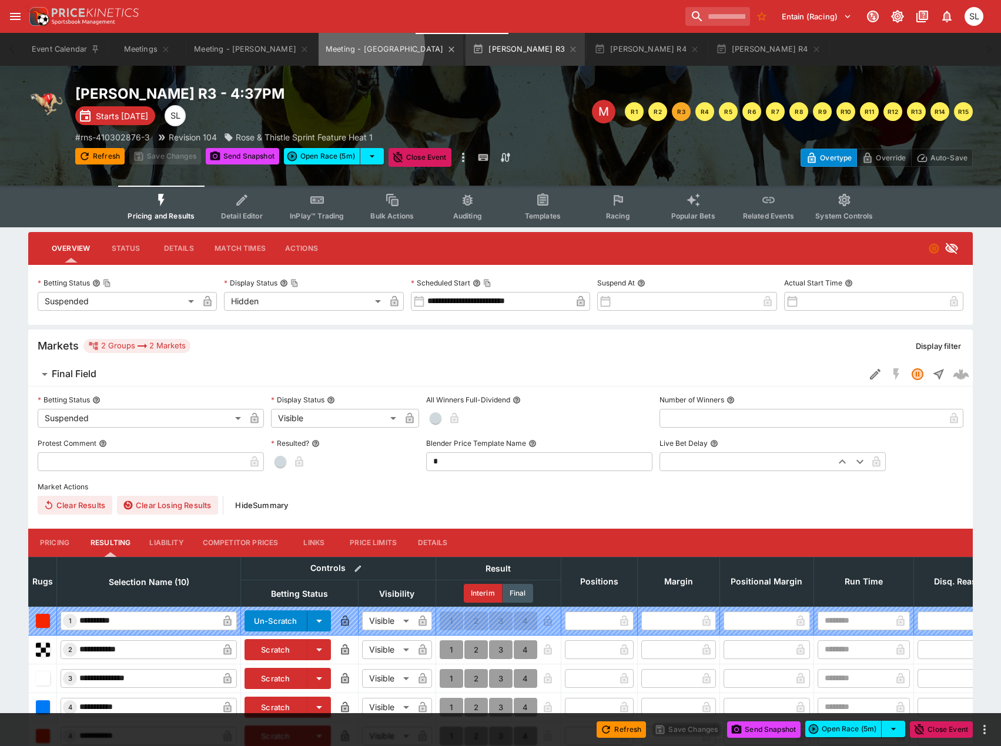
click at [356, 46] on button "Meeting - Addington" at bounding box center [390, 49] width 145 height 33
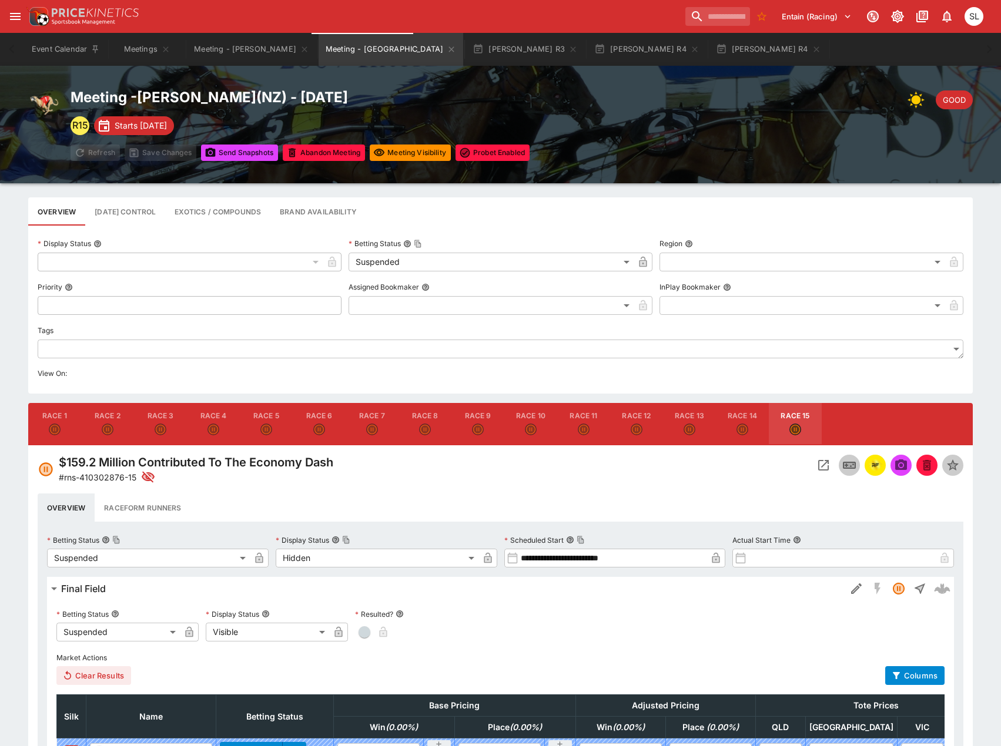
click at [152, 425] on button "Race 3" at bounding box center [160, 424] width 53 height 42
type input "**********"
click at [470, 49] on button "[PERSON_NAME] R3" at bounding box center [524, 49] width 119 height 33
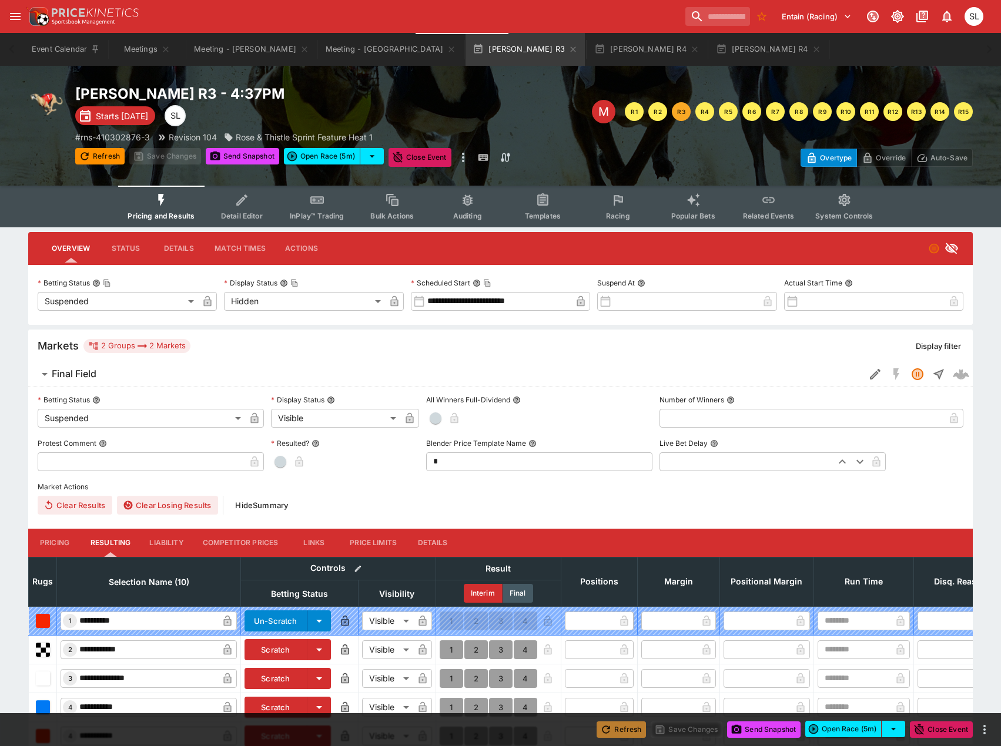
click at [612, 723] on button "Refresh" at bounding box center [620, 729] width 49 height 16
click at [568, 48] on icon "button" at bounding box center [572, 49] width 9 height 9
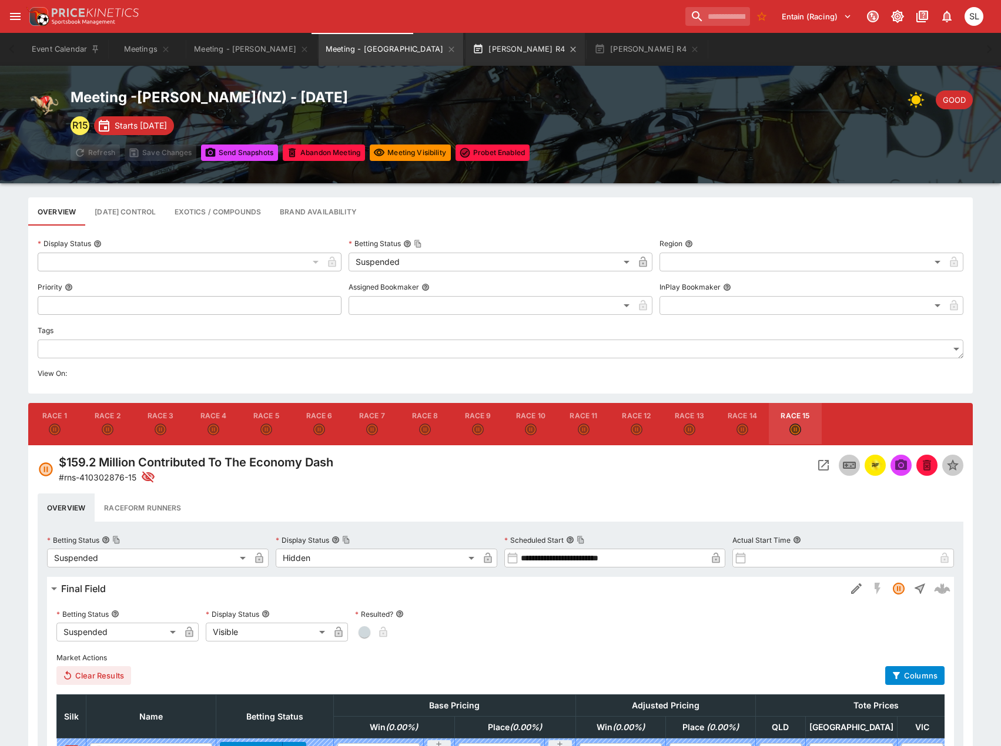
click at [465, 51] on button "[PERSON_NAME] R4" at bounding box center [524, 49] width 119 height 33
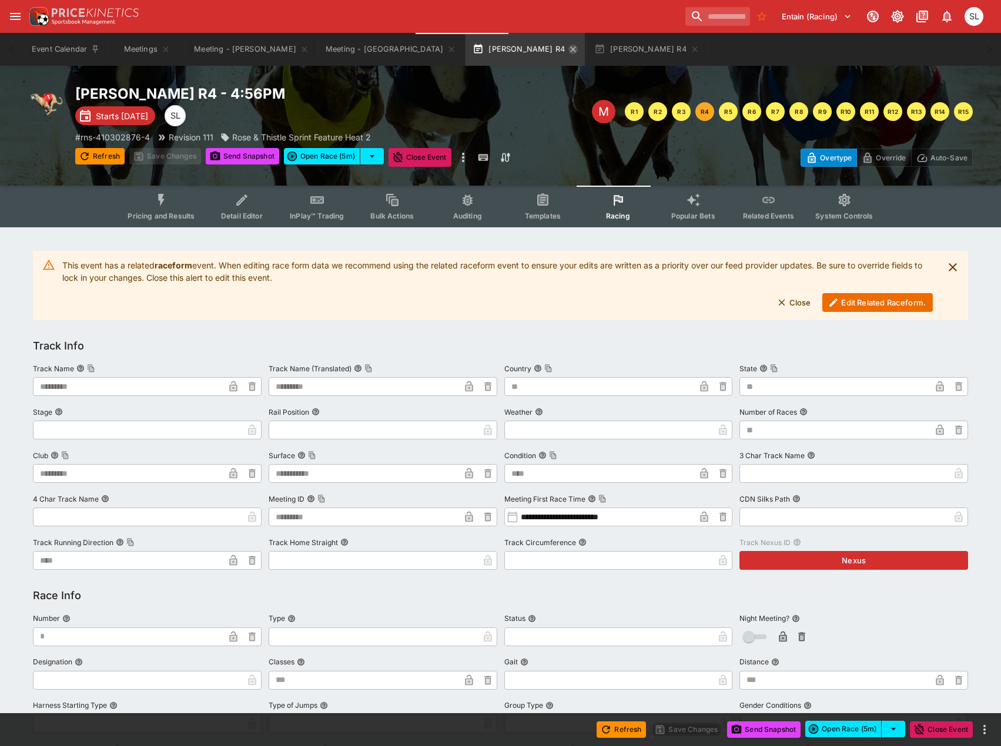
click at [568, 48] on icon "button" at bounding box center [572, 49] width 9 height 9
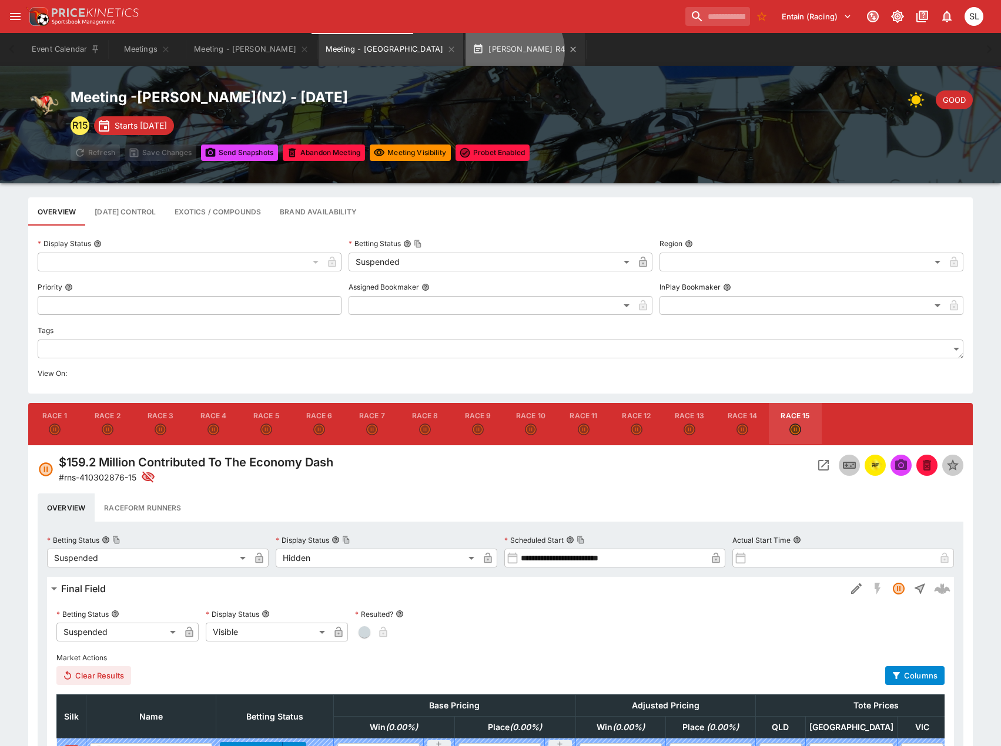
click at [465, 51] on button "[PERSON_NAME] R4" at bounding box center [524, 49] width 119 height 33
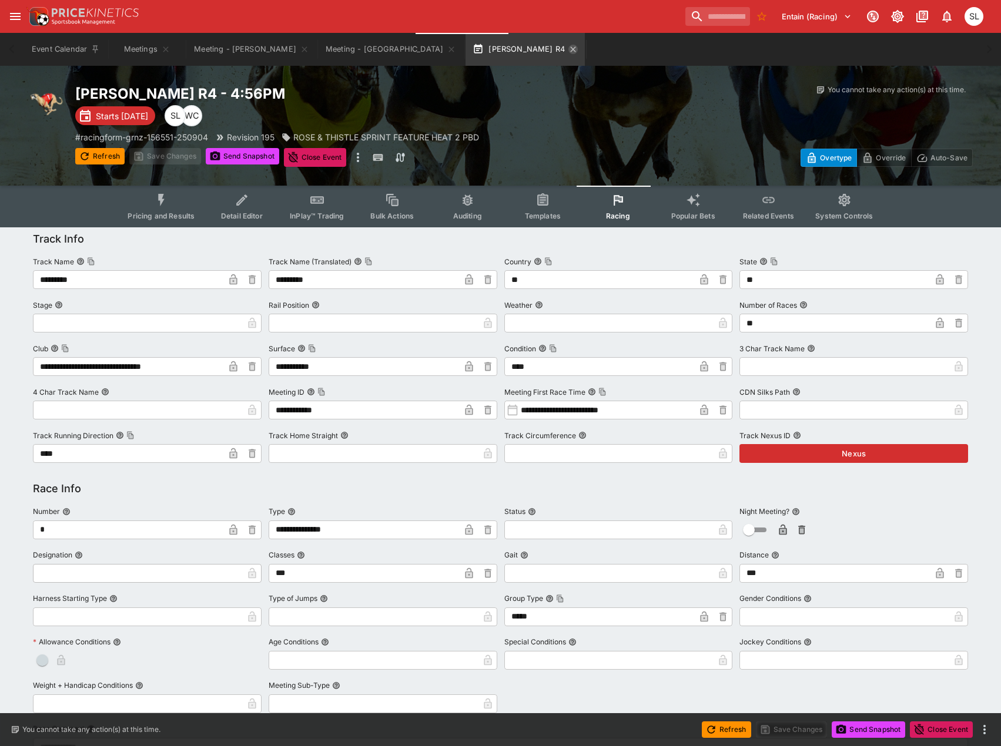
click at [568, 48] on icon "button" at bounding box center [572, 49] width 9 height 9
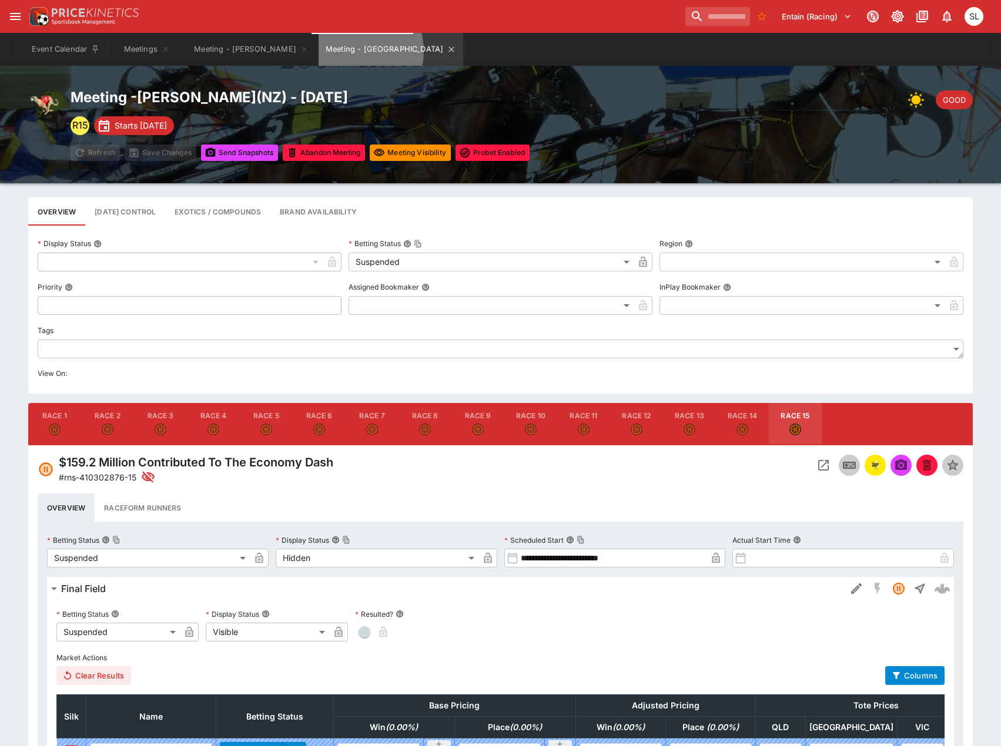
click at [343, 51] on button "Meeting - Addington" at bounding box center [390, 49] width 145 height 33
click at [261, 49] on button "Meeting - [PERSON_NAME]" at bounding box center [251, 49] width 129 height 33
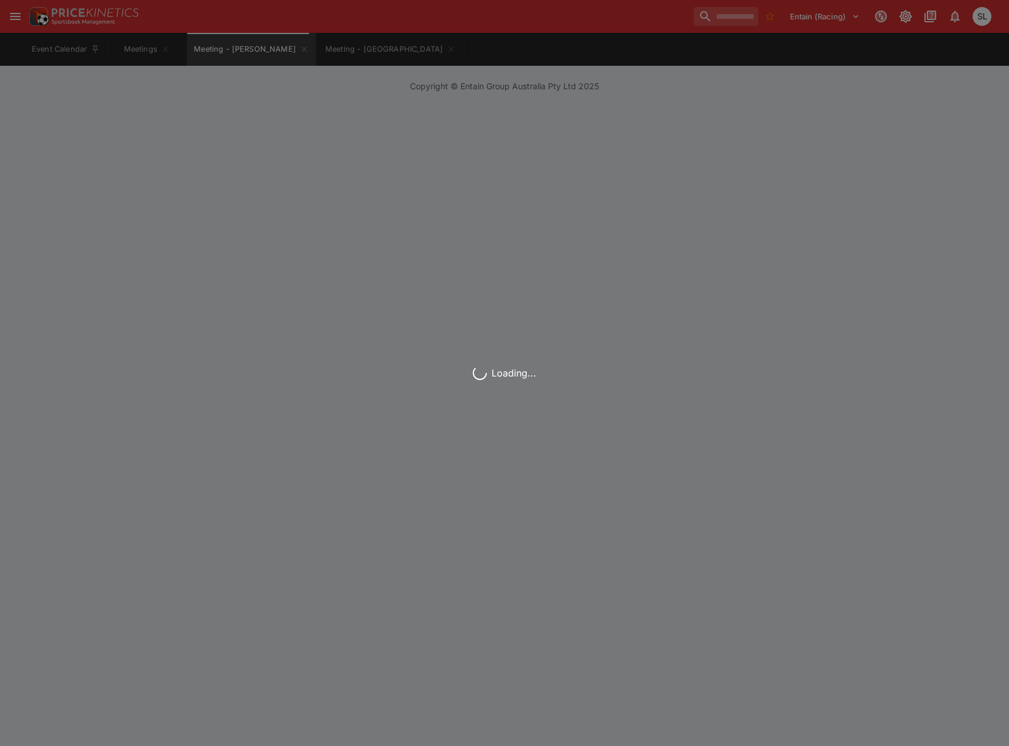
click at [359, 49] on div "Loading..." at bounding box center [504, 373] width 1009 height 746
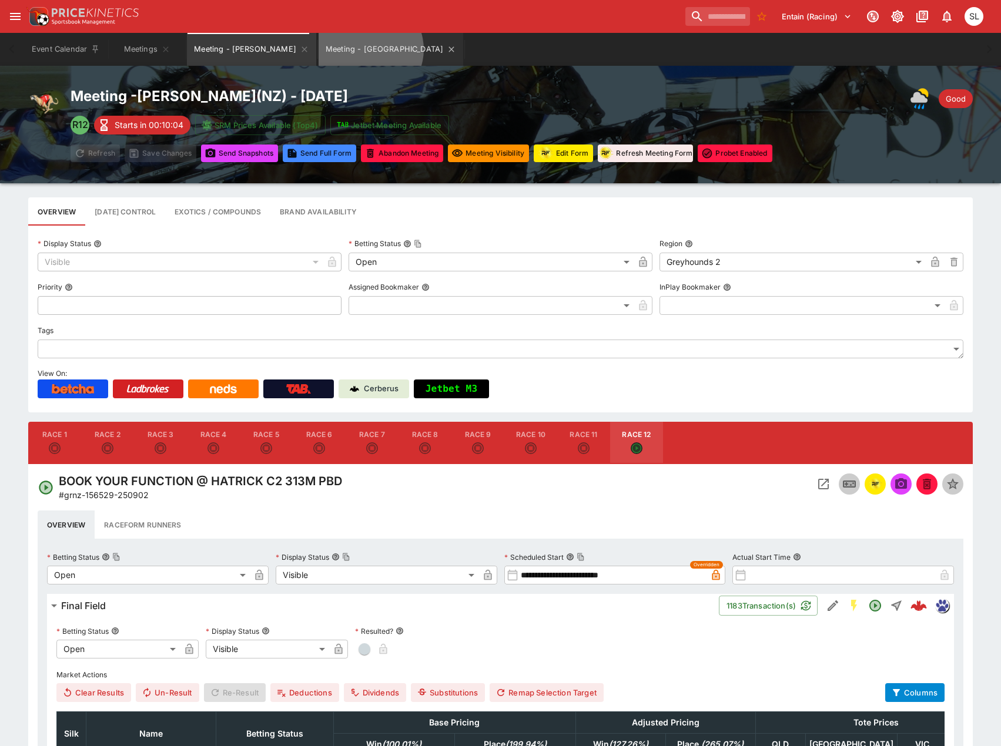
click at [359, 49] on button "Meeting - Addington" at bounding box center [390, 49] width 145 height 33
